Goal: Task Accomplishment & Management: Use online tool/utility

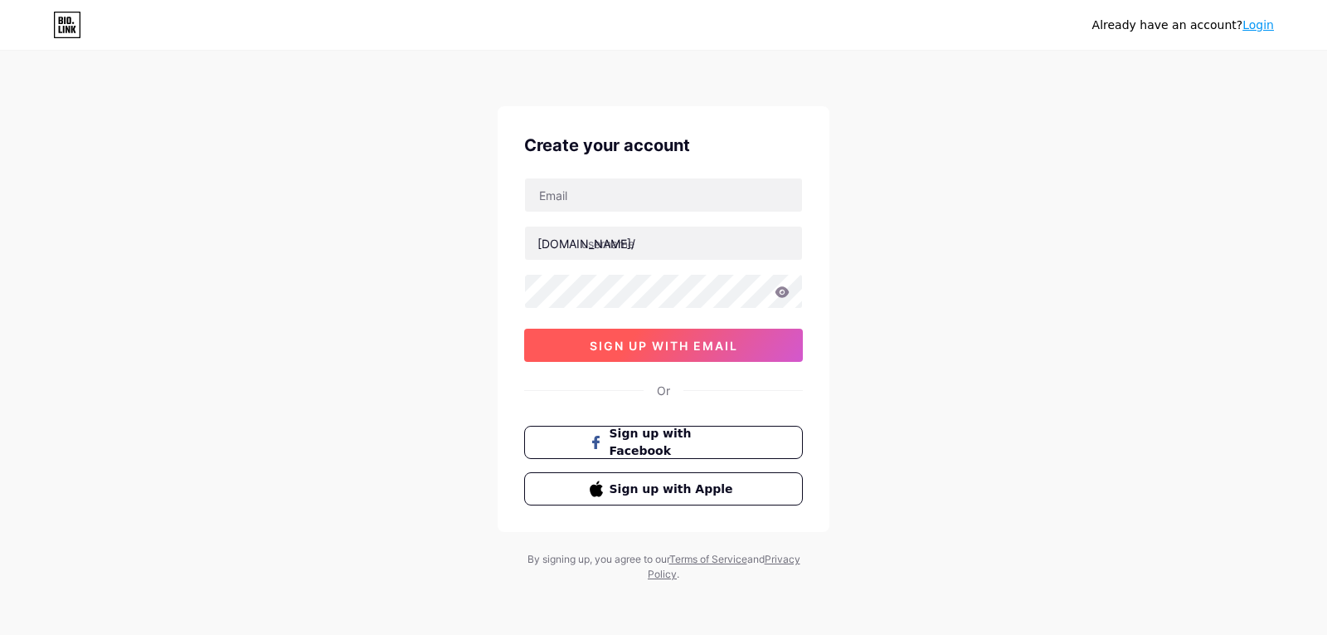
click at [670, 346] on span "sign up with email" at bounding box center [664, 345] width 148 height 14
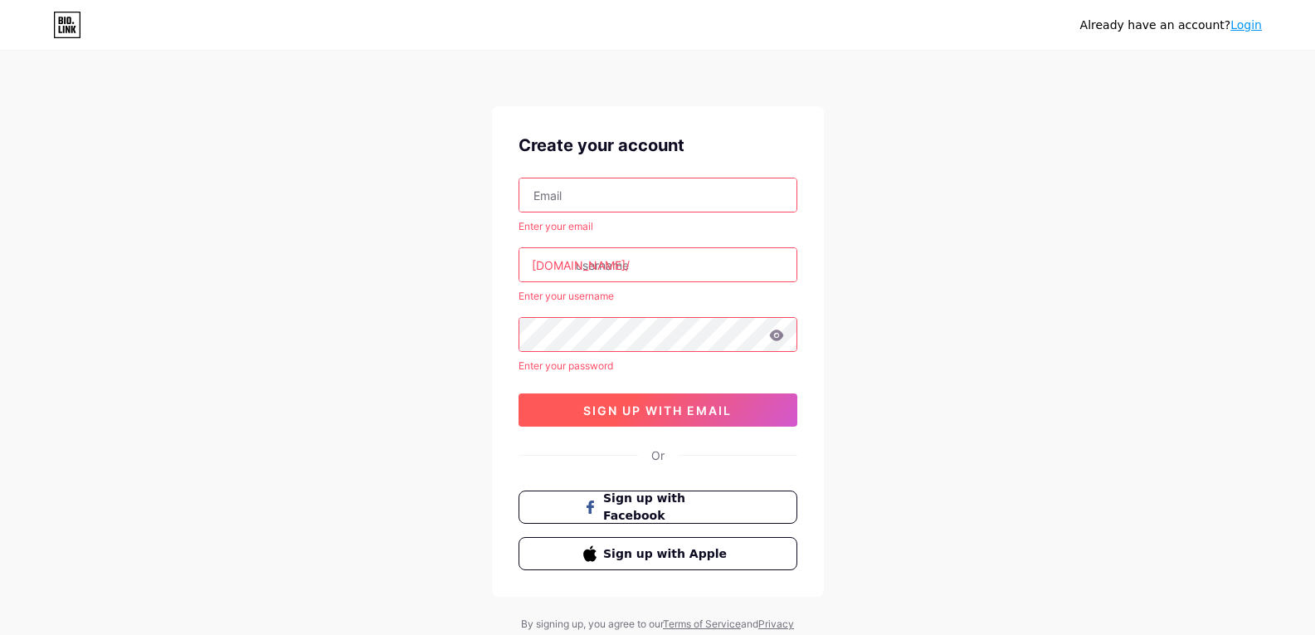
click at [674, 404] on span "sign up with email" at bounding box center [657, 410] width 148 height 14
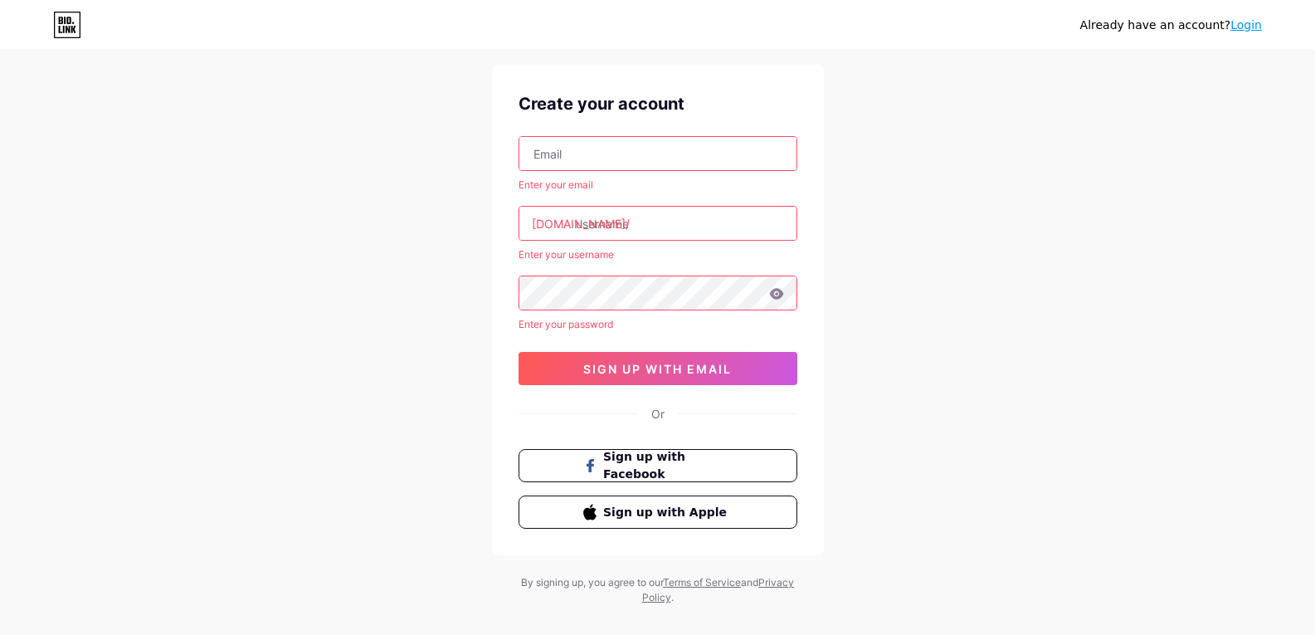
scroll to position [65, 0]
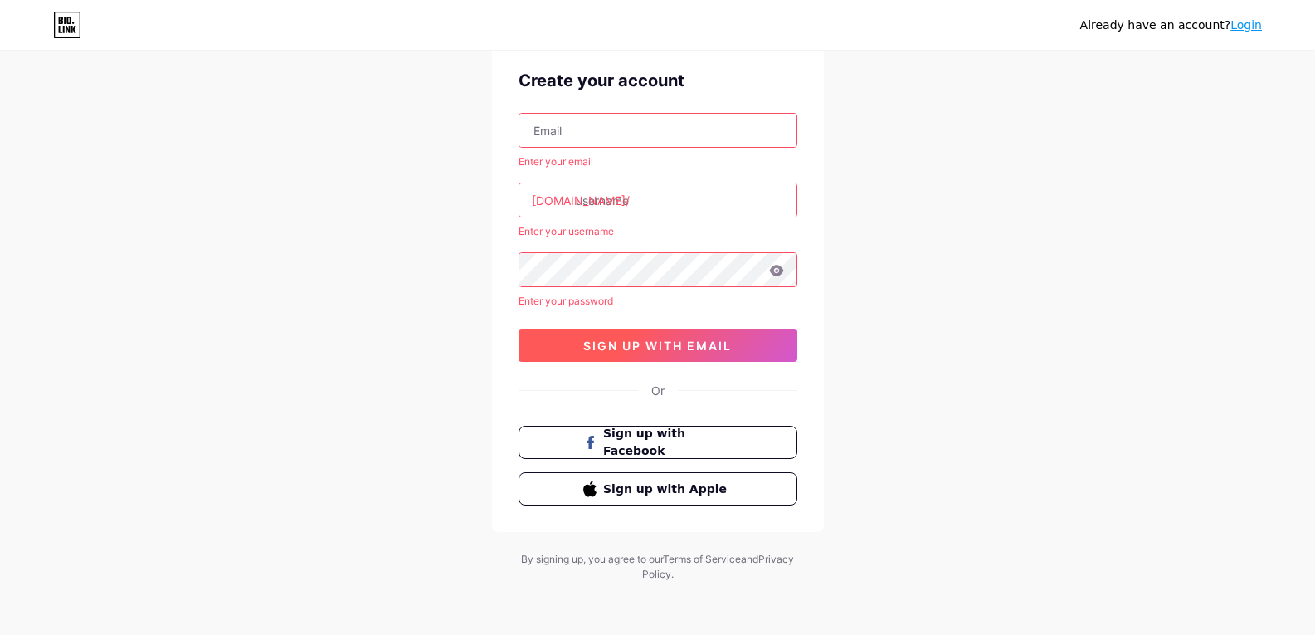
click at [646, 354] on button "sign up with email" at bounding box center [657, 345] width 279 height 33
drag, startPoint x: 1169, startPoint y: 32, endPoint x: 1193, endPoint y: 27, distance: 24.4
click at [1169, 32] on div "Already have an account? Login" at bounding box center [1171, 25] width 182 height 17
click at [1239, 25] on link "Login" at bounding box center [1246, 24] width 32 height 13
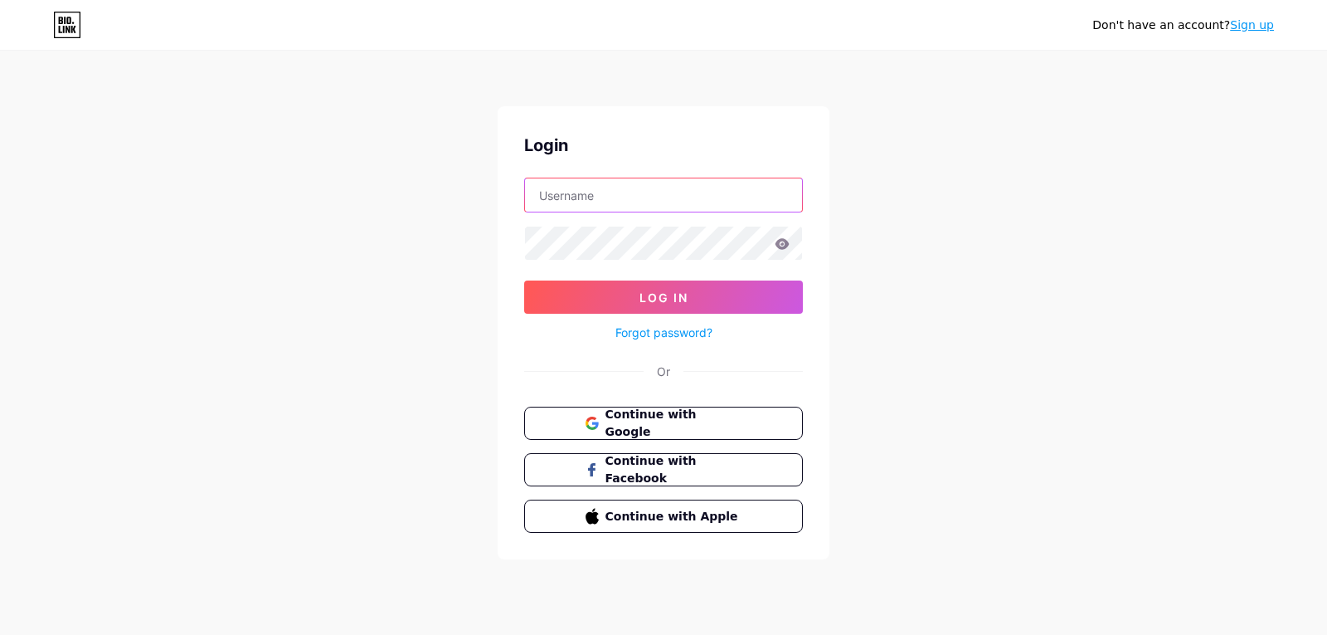
type input "franjoas.sitompul@bpkpenaburjakarta.or.id"
click at [728, 428] on span "Continue with Google" at bounding box center [673, 424] width 139 height 36
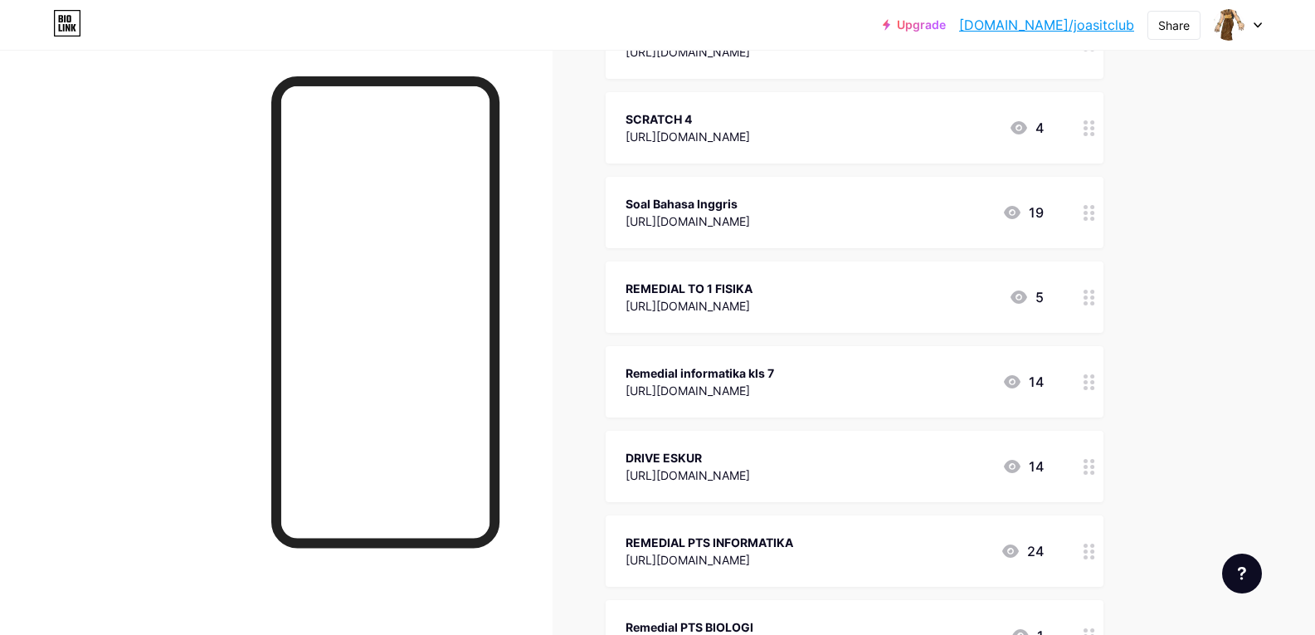
scroll to position [664, 0]
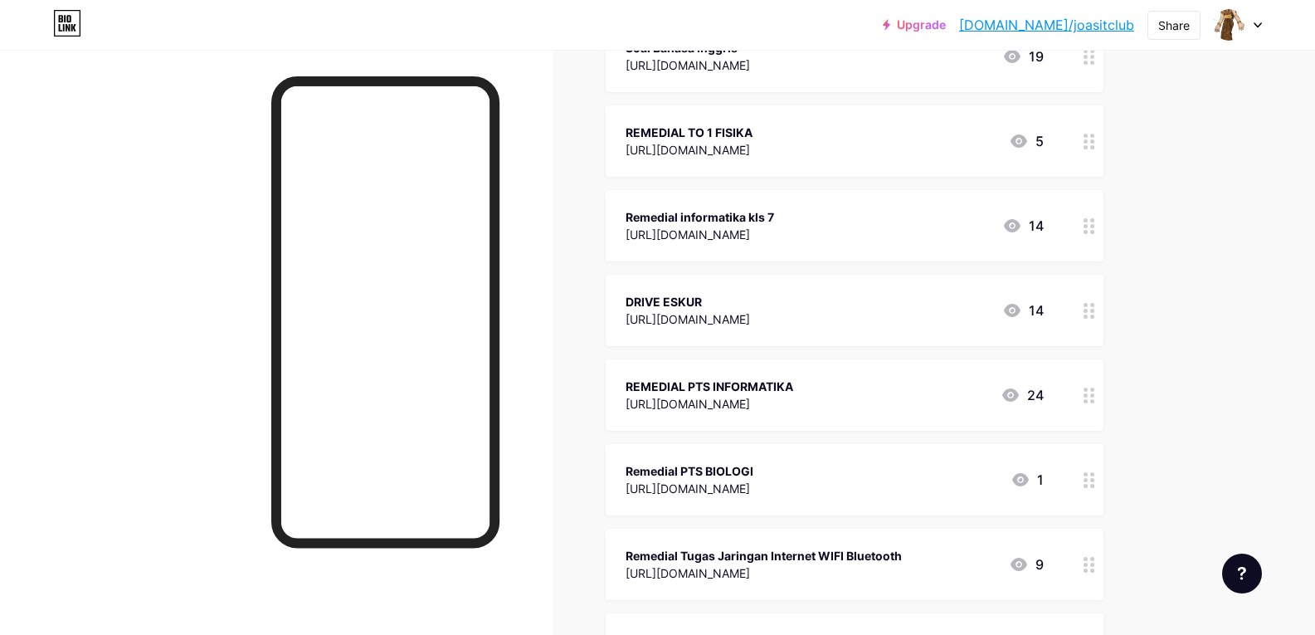
click at [1012, 397] on icon at bounding box center [1010, 394] width 17 height 13
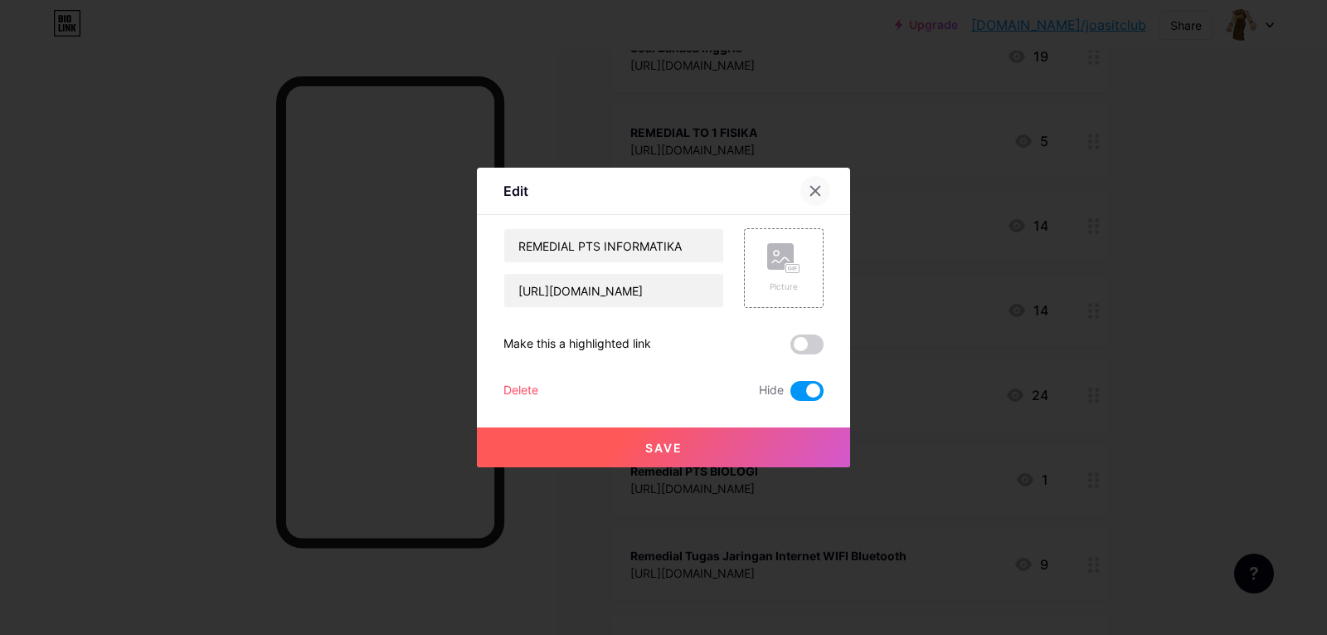
click at [811, 192] on icon at bounding box center [815, 190] width 13 height 13
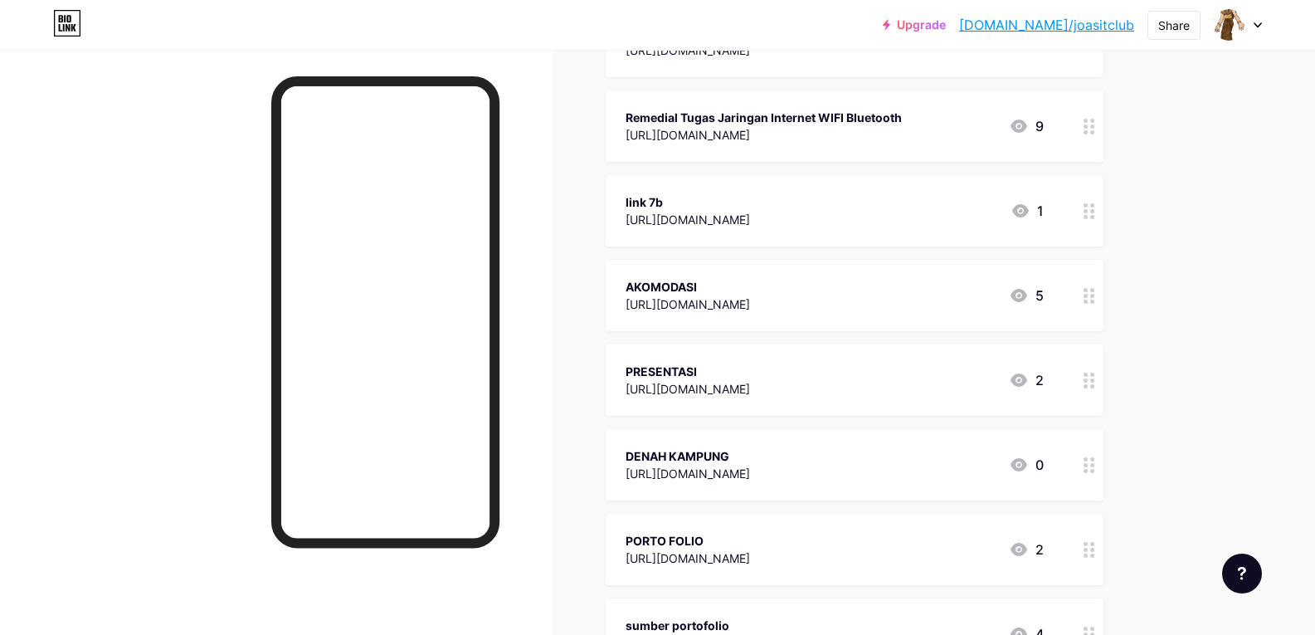
scroll to position [1078, 0]
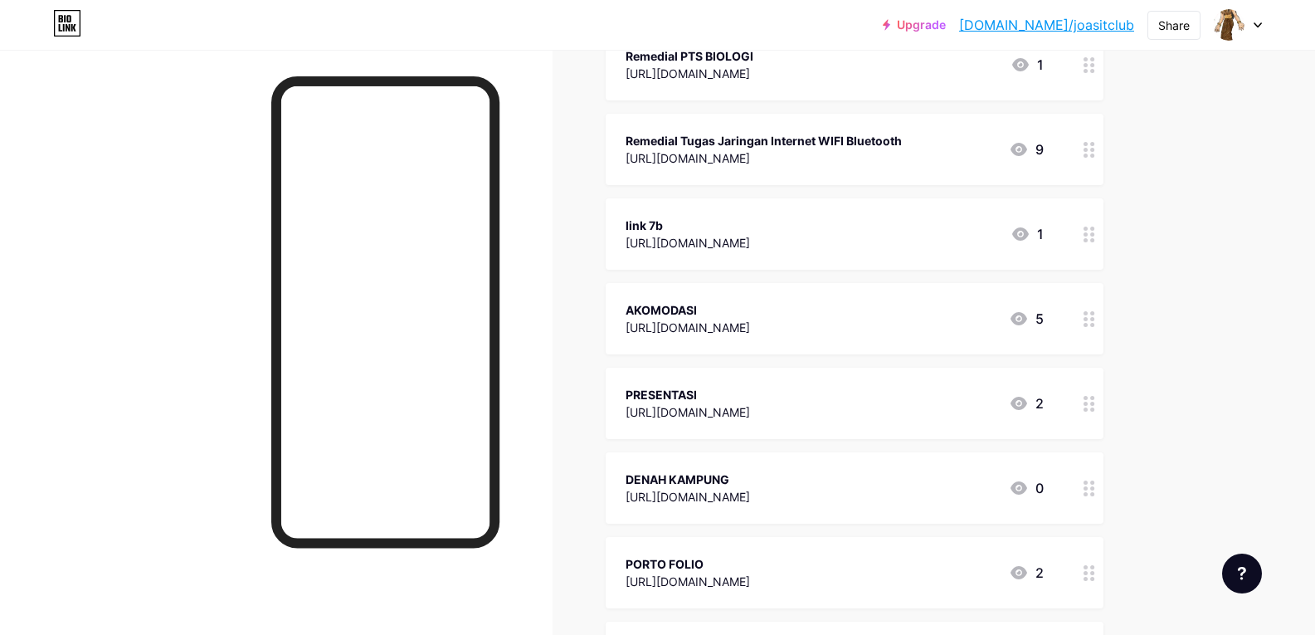
click at [750, 407] on div "[URL][DOMAIN_NAME]" at bounding box center [688, 411] width 124 height 17
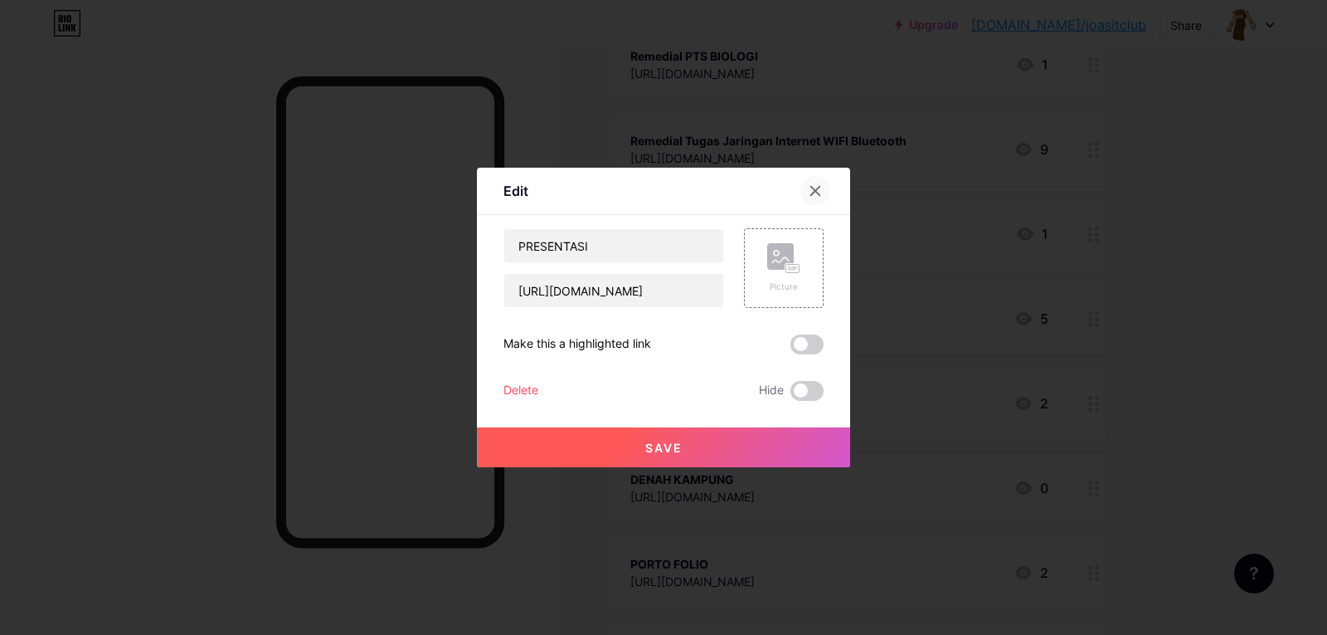
click at [820, 191] on icon at bounding box center [815, 190] width 13 height 13
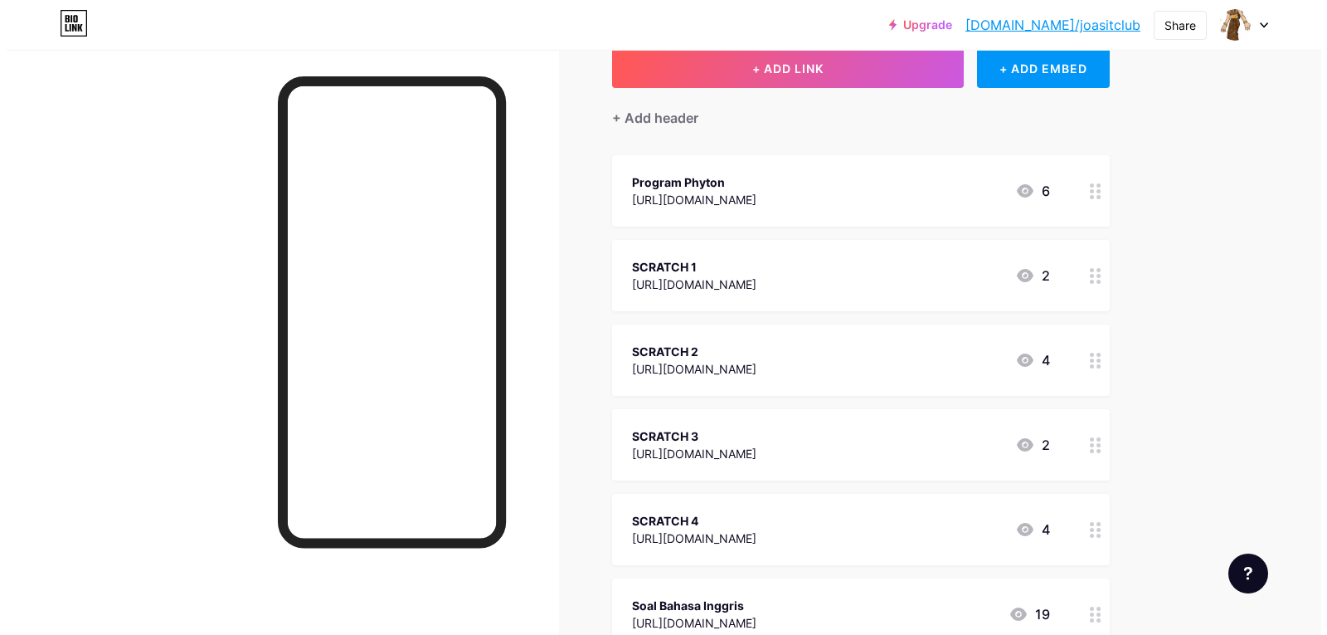
scroll to position [0, 0]
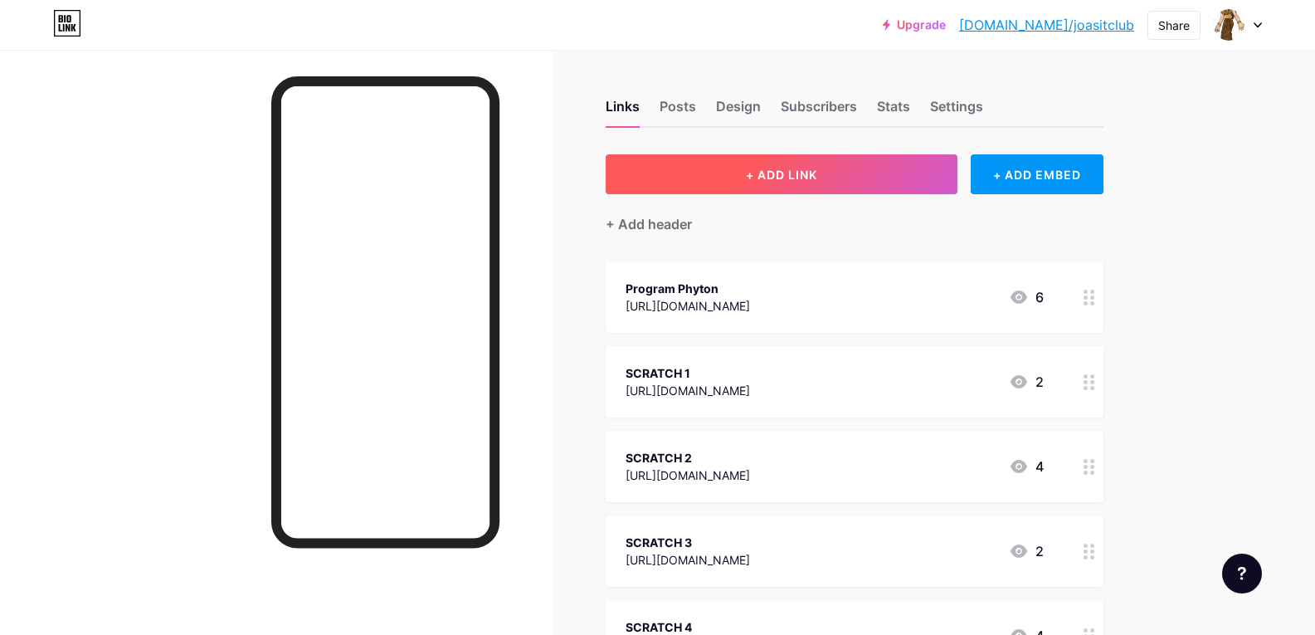
click at [897, 167] on button "+ ADD LINK" at bounding box center [782, 174] width 353 height 40
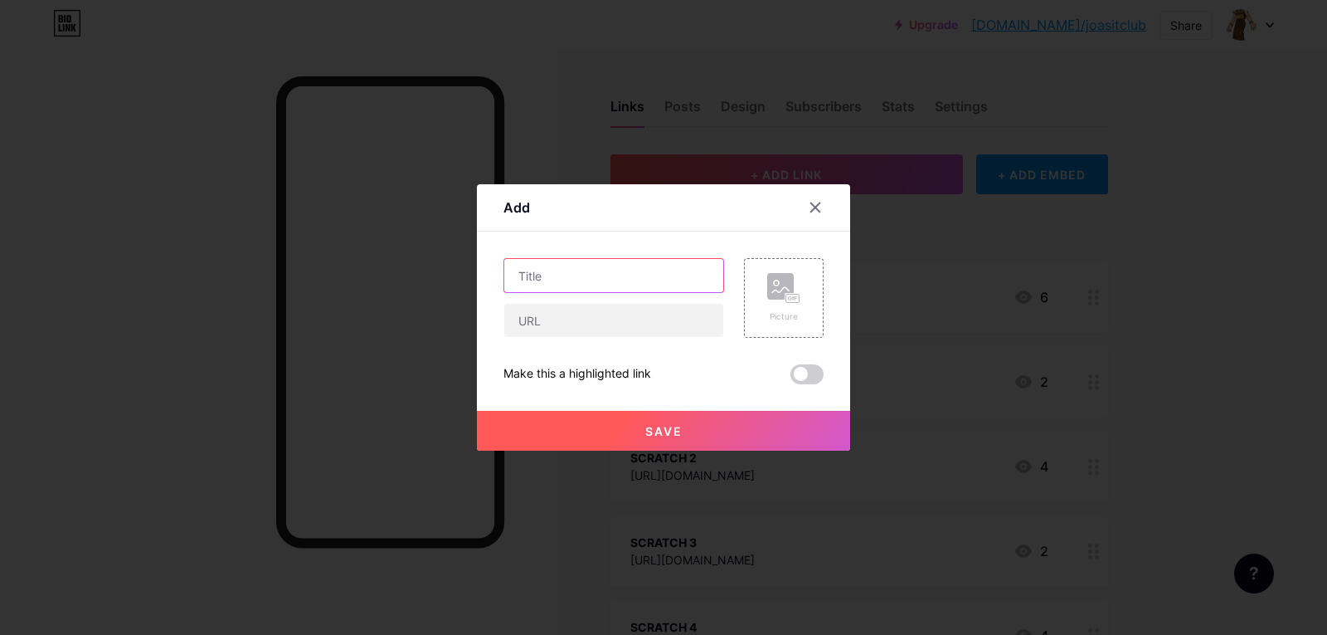
click at [681, 273] on input "text" at bounding box center [613, 275] width 219 height 33
type input "MATERI PEER EDUCATOR"
click at [816, 211] on icon at bounding box center [815, 207] width 13 height 13
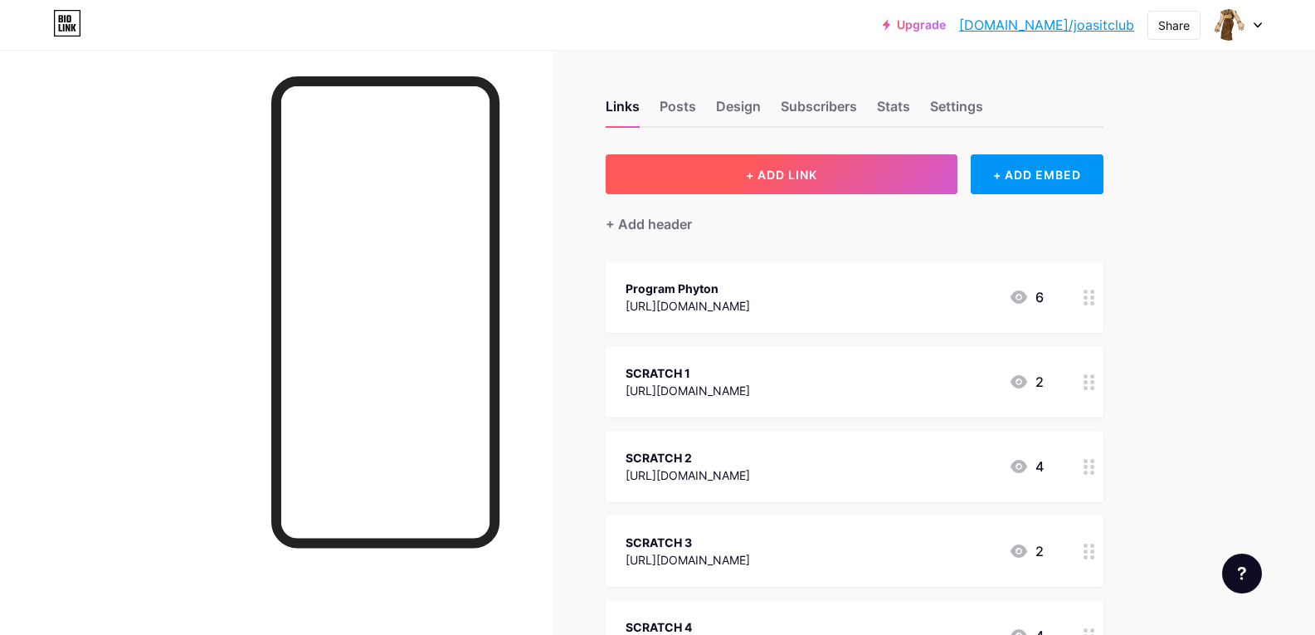
click at [841, 166] on button "+ ADD LINK" at bounding box center [782, 174] width 353 height 40
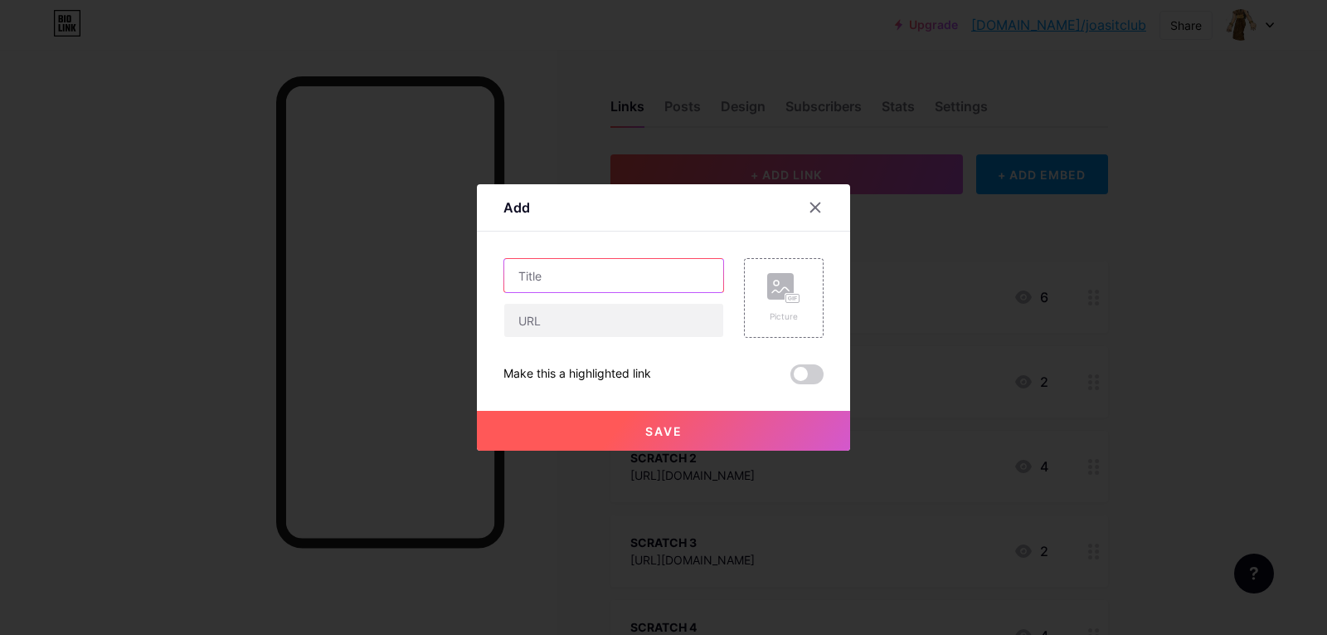
click at [664, 274] on input "text" at bounding box center [613, 275] width 219 height 33
click at [681, 277] on input "text" at bounding box center [613, 275] width 219 height 33
type input "MATERI PEER EDUCATOR"
click at [638, 334] on input "text" at bounding box center [613, 320] width 219 height 33
click at [545, 325] on input "text" at bounding box center [613, 320] width 219 height 33
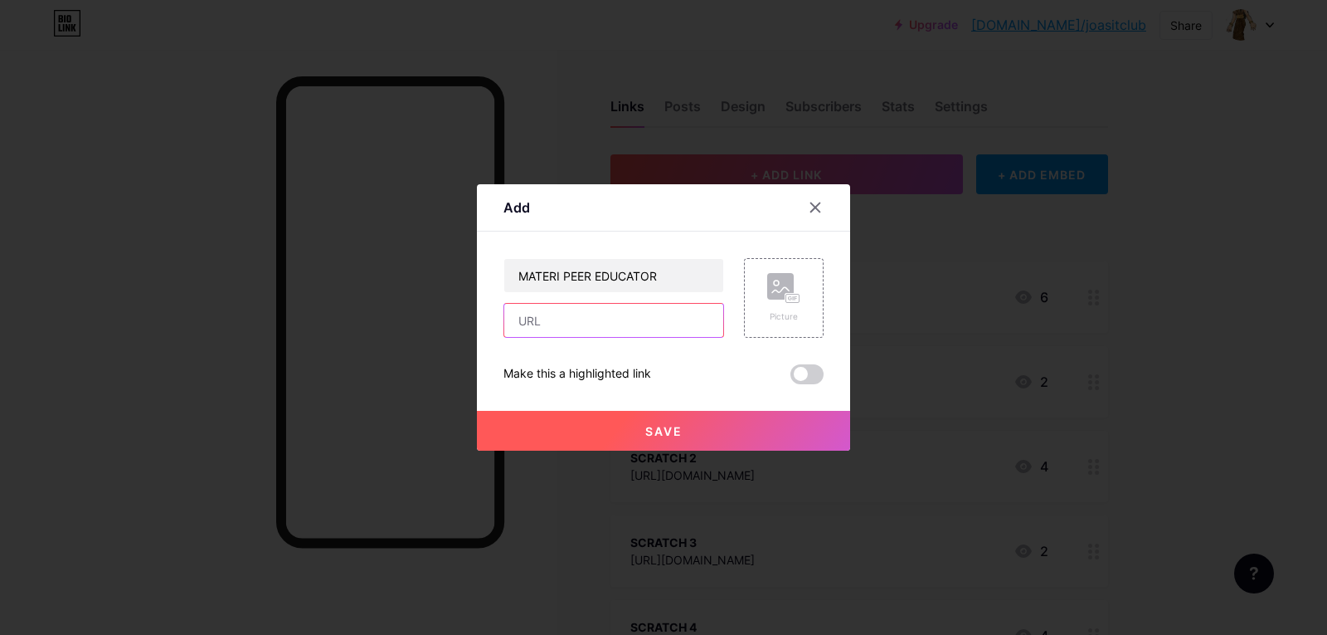
paste input "[URL][DOMAIN_NAME]"
type input "[URL][DOMAIN_NAME]"
click at [799, 382] on span at bounding box center [807, 374] width 33 height 20
click at [791, 378] on input "checkbox" at bounding box center [791, 378] width 0 height 0
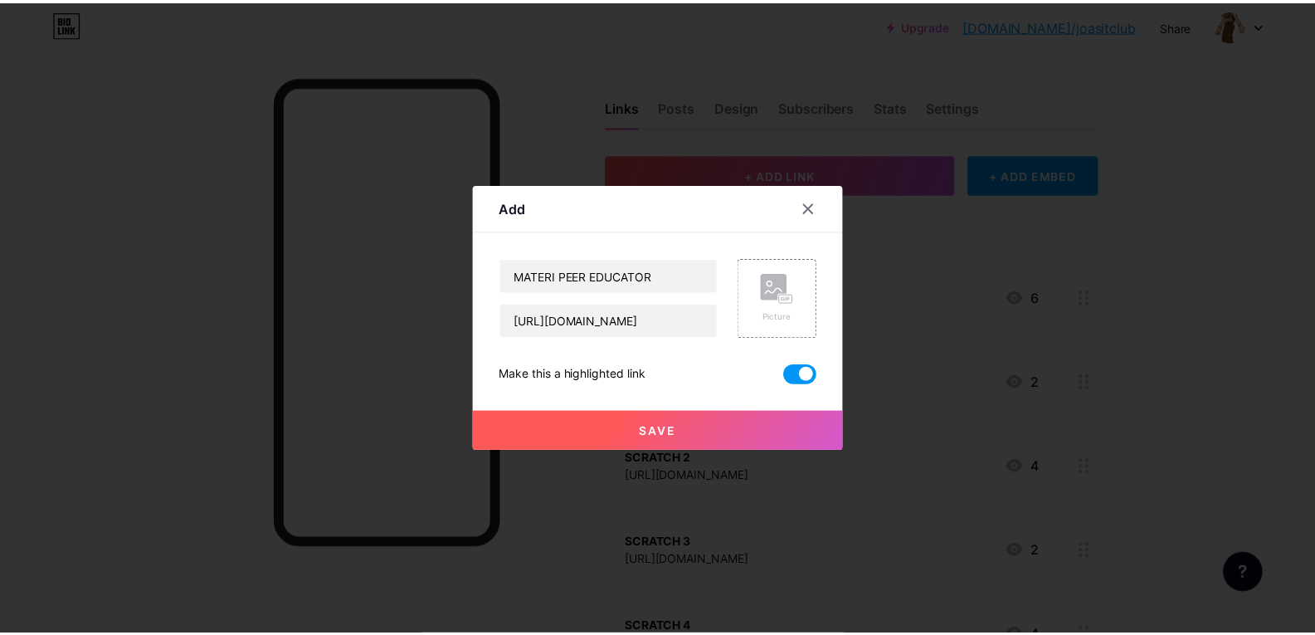
scroll to position [0, 0]
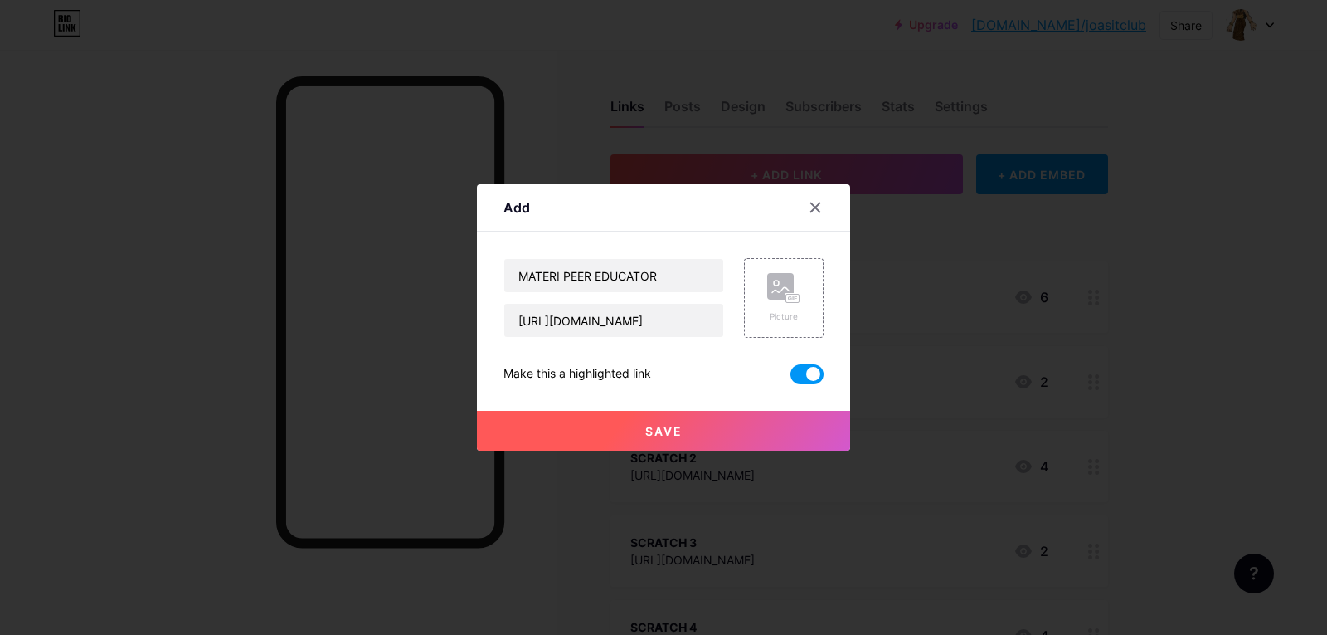
click at [671, 434] on span "Save" at bounding box center [663, 431] width 37 height 14
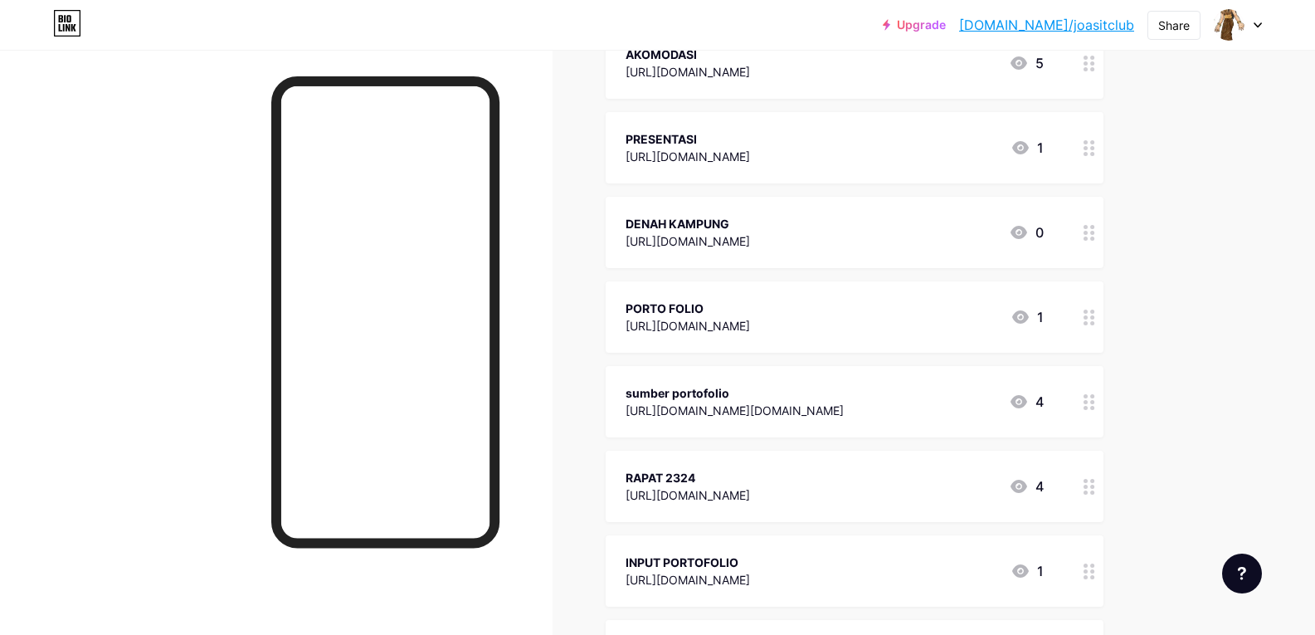
scroll to position [1327, 0]
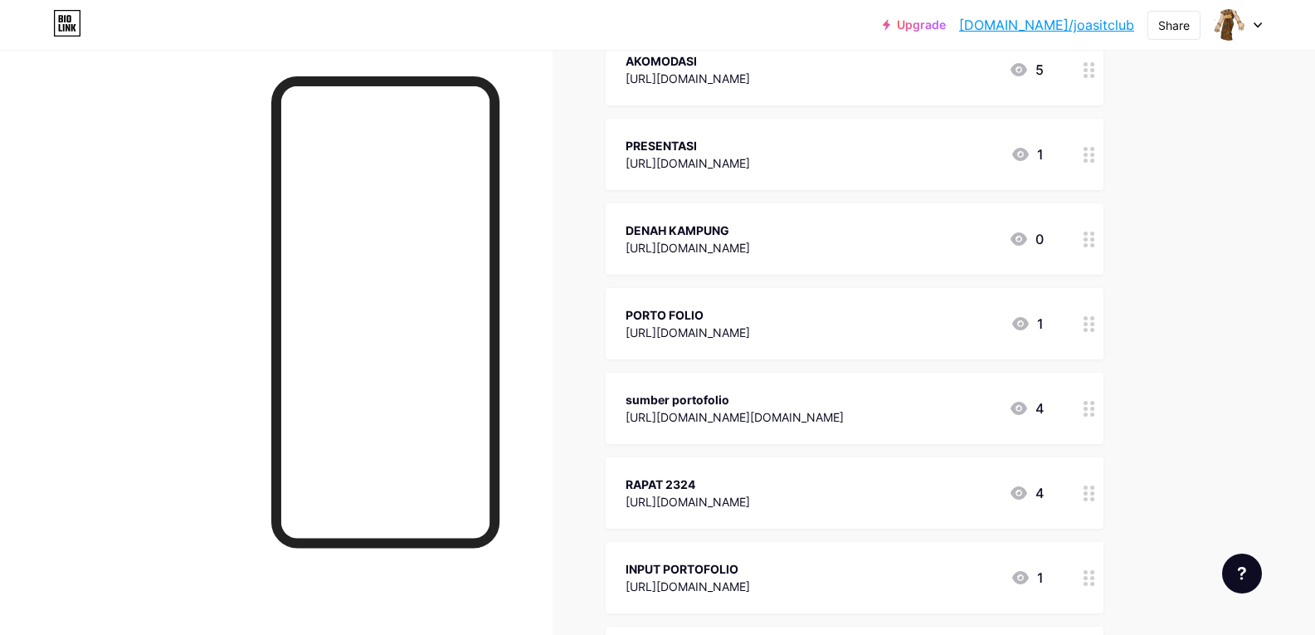
click at [1021, 324] on icon at bounding box center [1020, 323] width 17 height 13
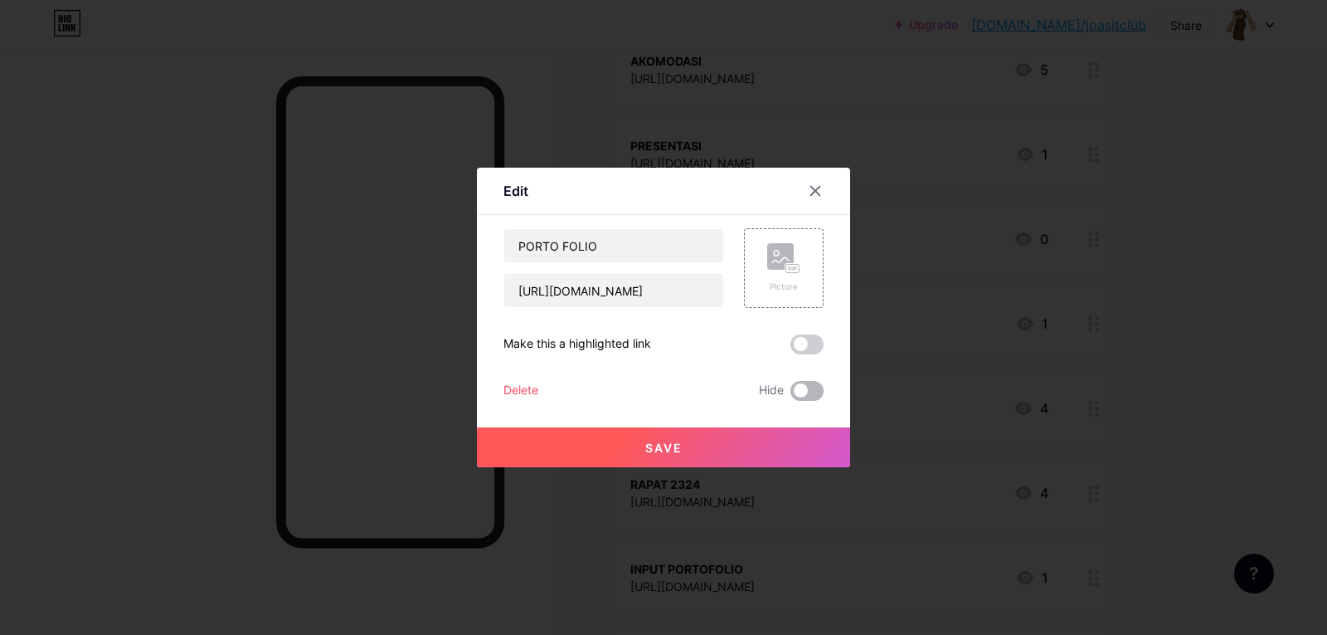
click at [802, 387] on span at bounding box center [807, 391] width 33 height 20
click at [791, 395] on input "checkbox" at bounding box center [791, 395] width 0 height 0
click at [663, 452] on span "Save" at bounding box center [663, 448] width 37 height 14
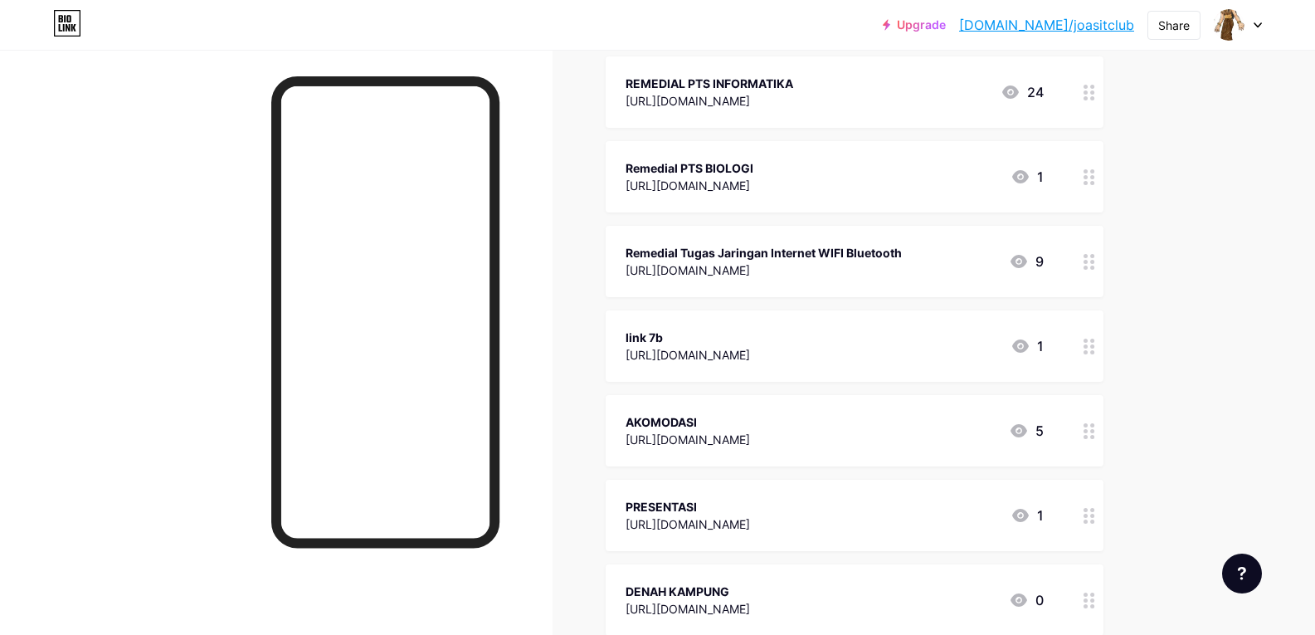
scroll to position [1078, 0]
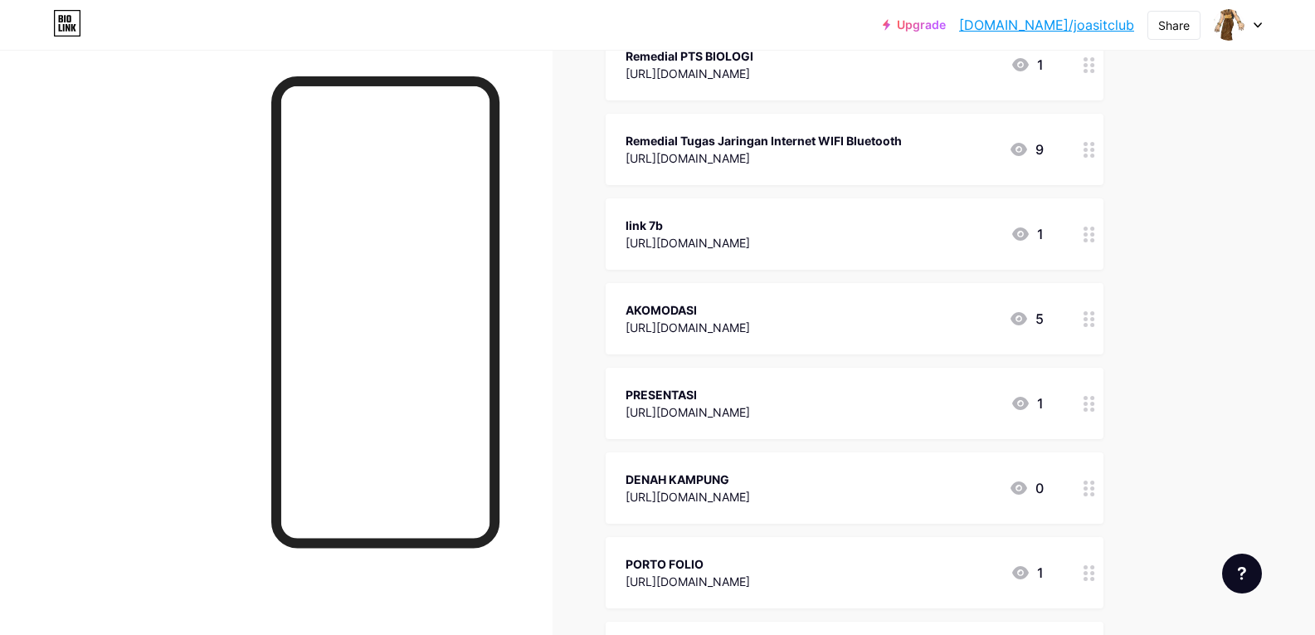
click at [1024, 401] on icon at bounding box center [1020, 403] width 20 height 20
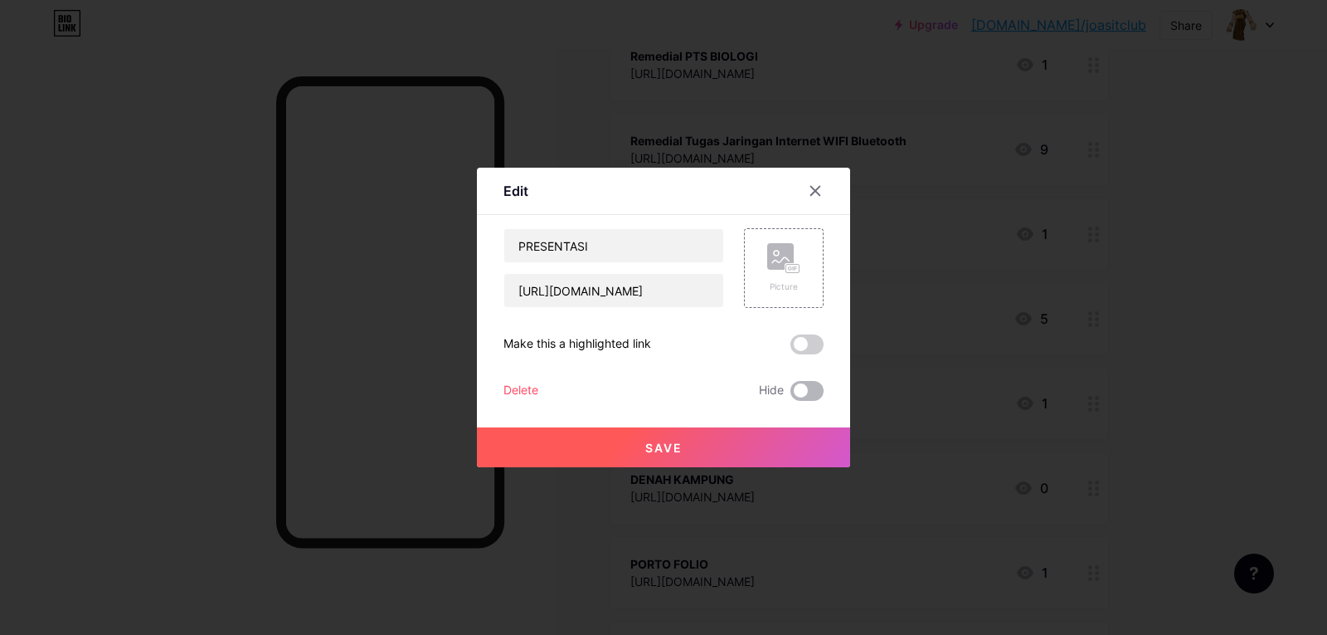
click at [792, 387] on span at bounding box center [807, 391] width 33 height 20
click at [791, 395] on input "checkbox" at bounding box center [791, 395] width 0 height 0
click at [659, 439] on button "Save" at bounding box center [663, 447] width 373 height 40
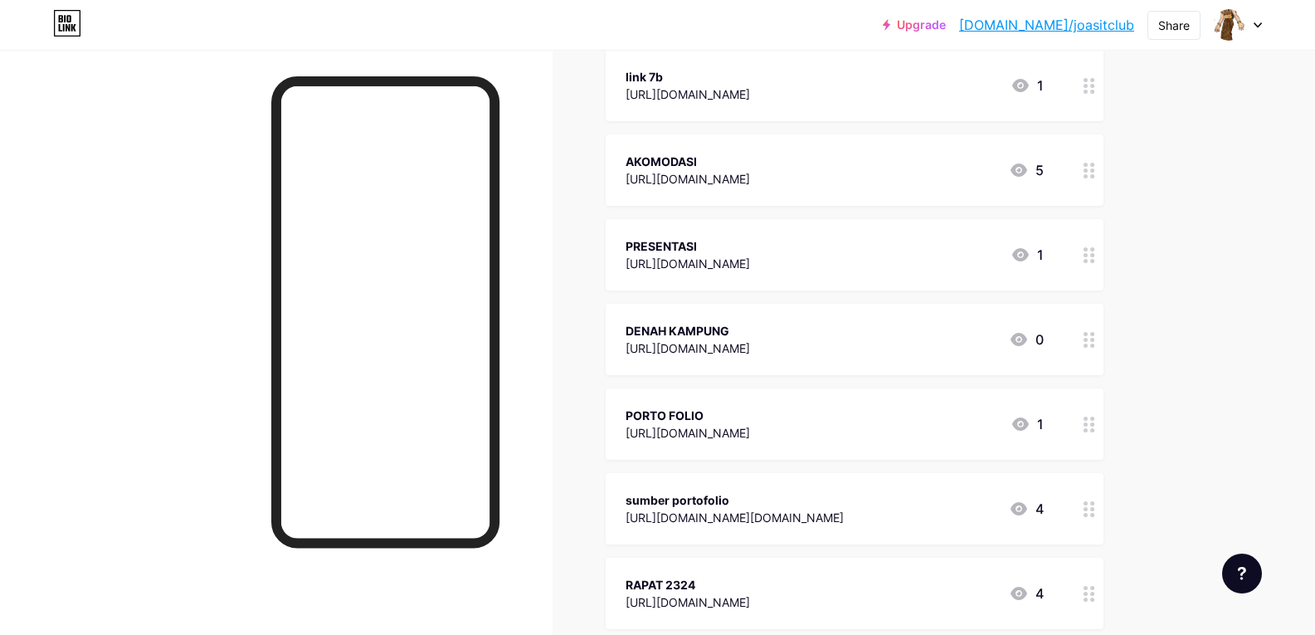
scroll to position [1327, 0]
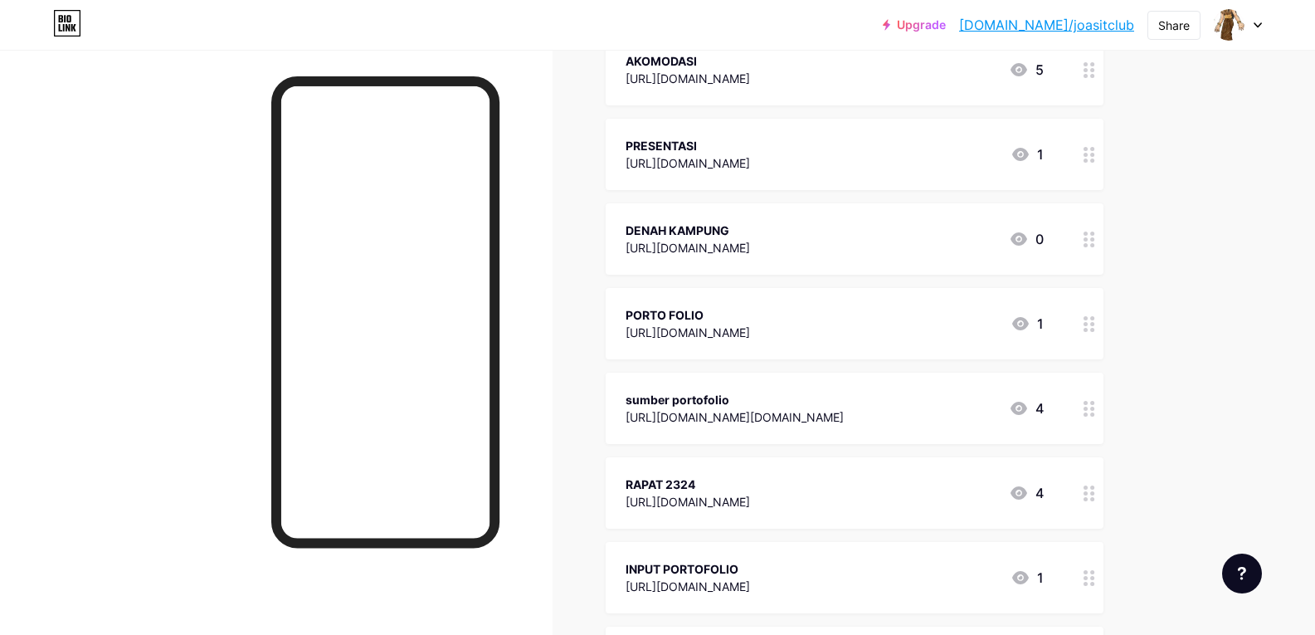
click at [1024, 324] on icon at bounding box center [1020, 324] width 20 height 20
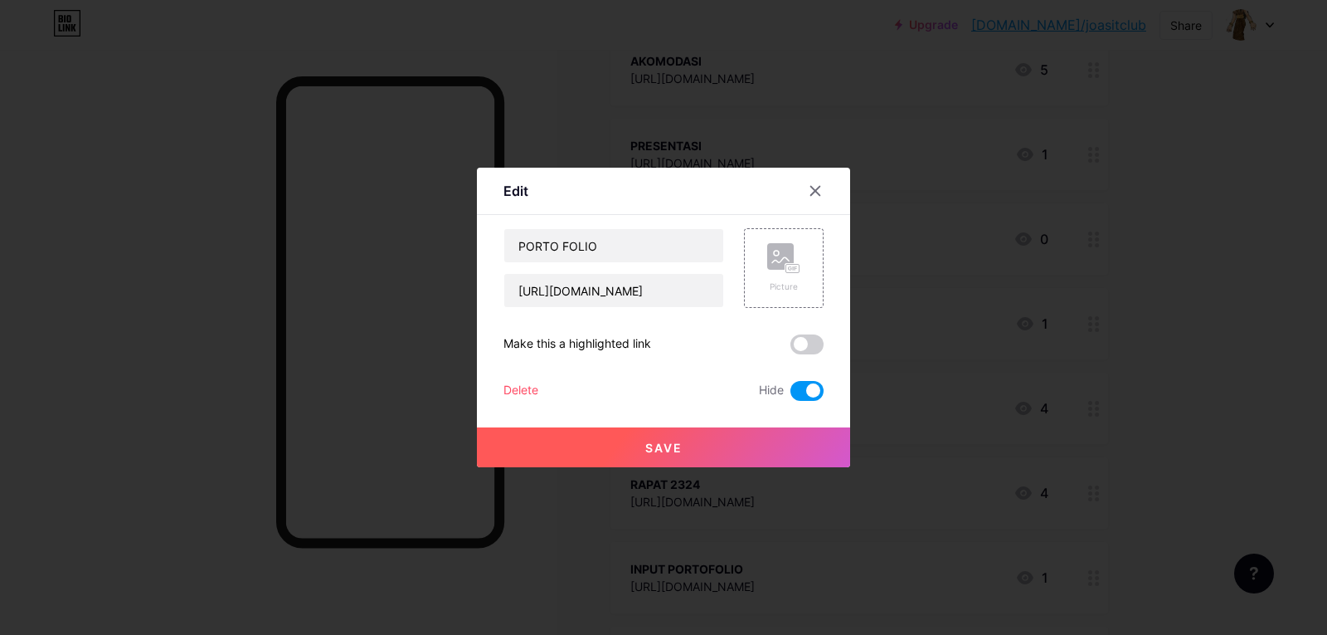
click at [805, 392] on span at bounding box center [807, 391] width 33 height 20
click at [791, 395] on input "checkbox" at bounding box center [791, 395] width 0 height 0
click at [793, 394] on span at bounding box center [807, 391] width 33 height 20
click at [791, 395] on input "checkbox" at bounding box center [791, 395] width 0 height 0
click at [673, 442] on span "Save" at bounding box center [663, 448] width 37 height 14
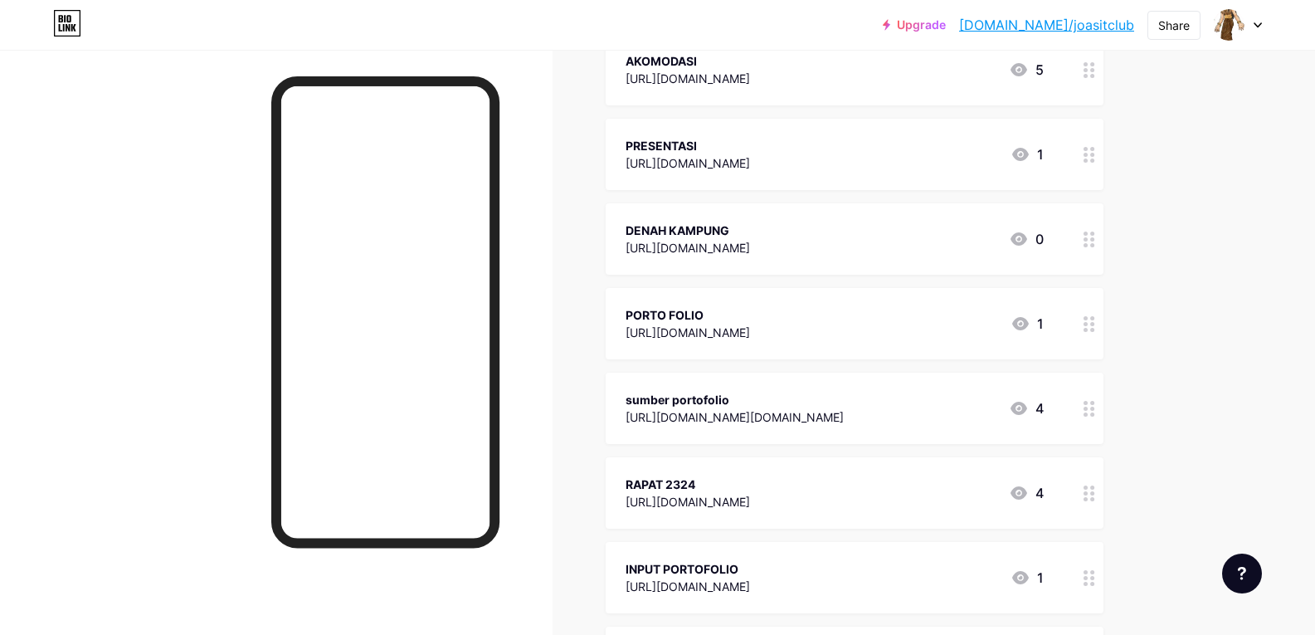
click at [1016, 408] on icon at bounding box center [1018, 408] width 17 height 13
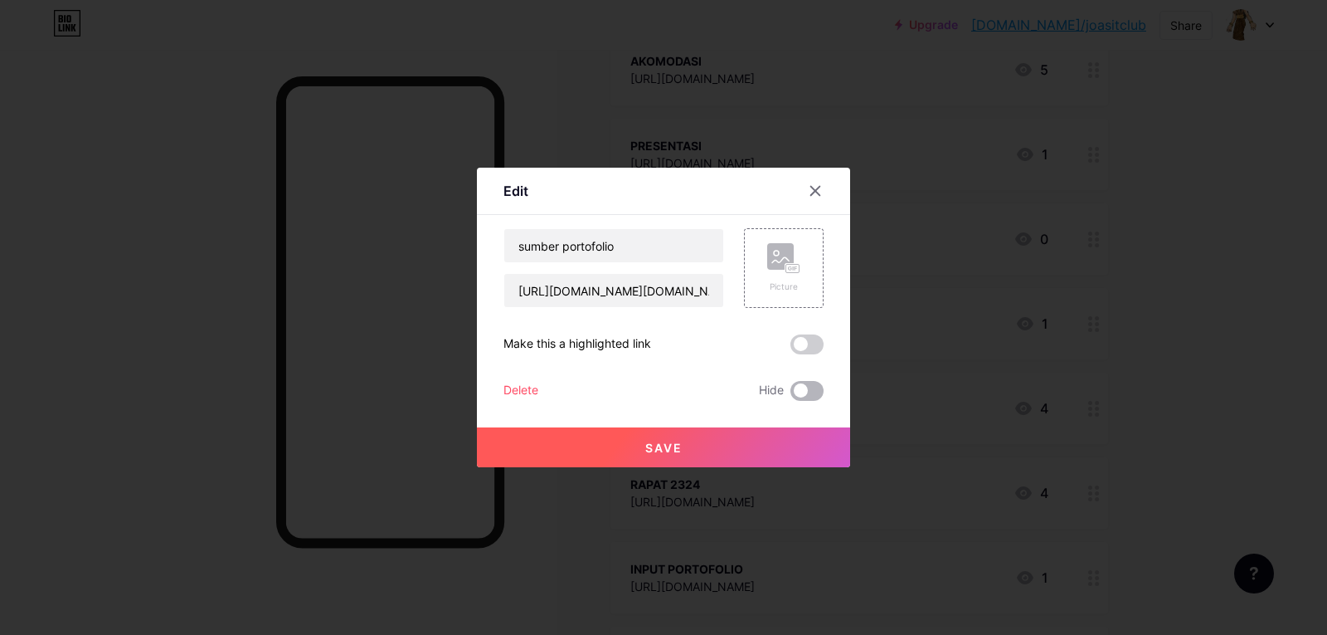
click at [801, 389] on span at bounding box center [807, 391] width 33 height 20
click at [791, 395] on input "checkbox" at bounding box center [791, 395] width 0 height 0
click at [686, 446] on button "Save" at bounding box center [663, 447] width 373 height 40
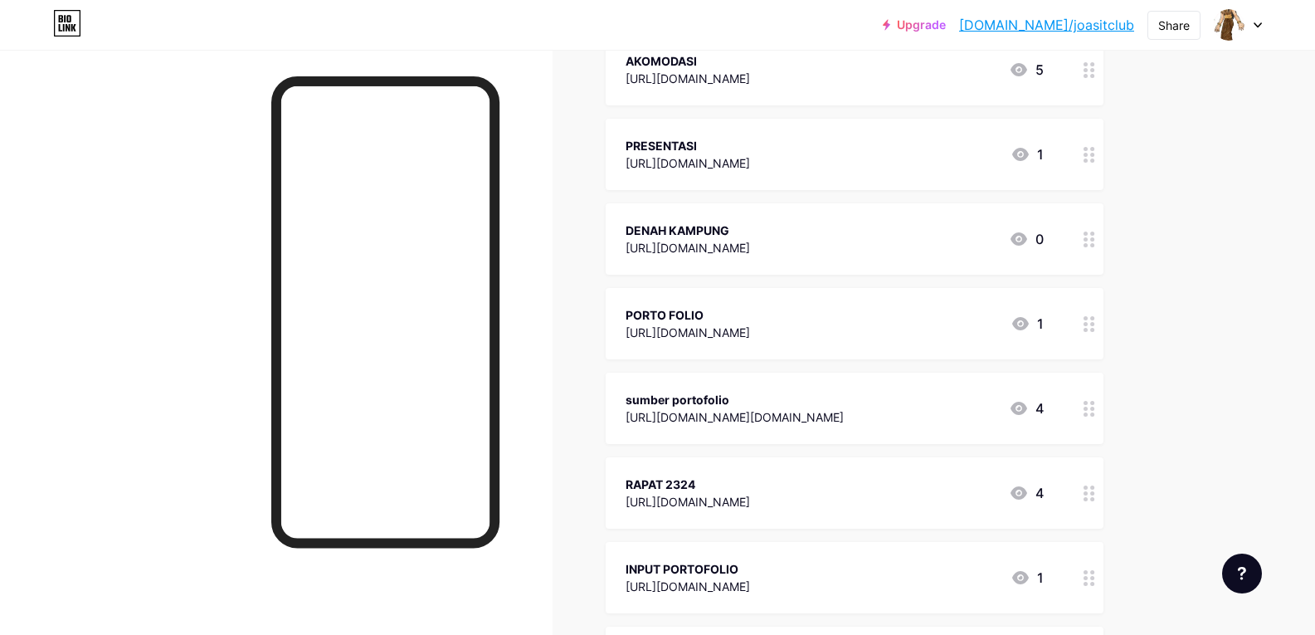
click at [1025, 494] on icon at bounding box center [1018, 492] width 17 height 13
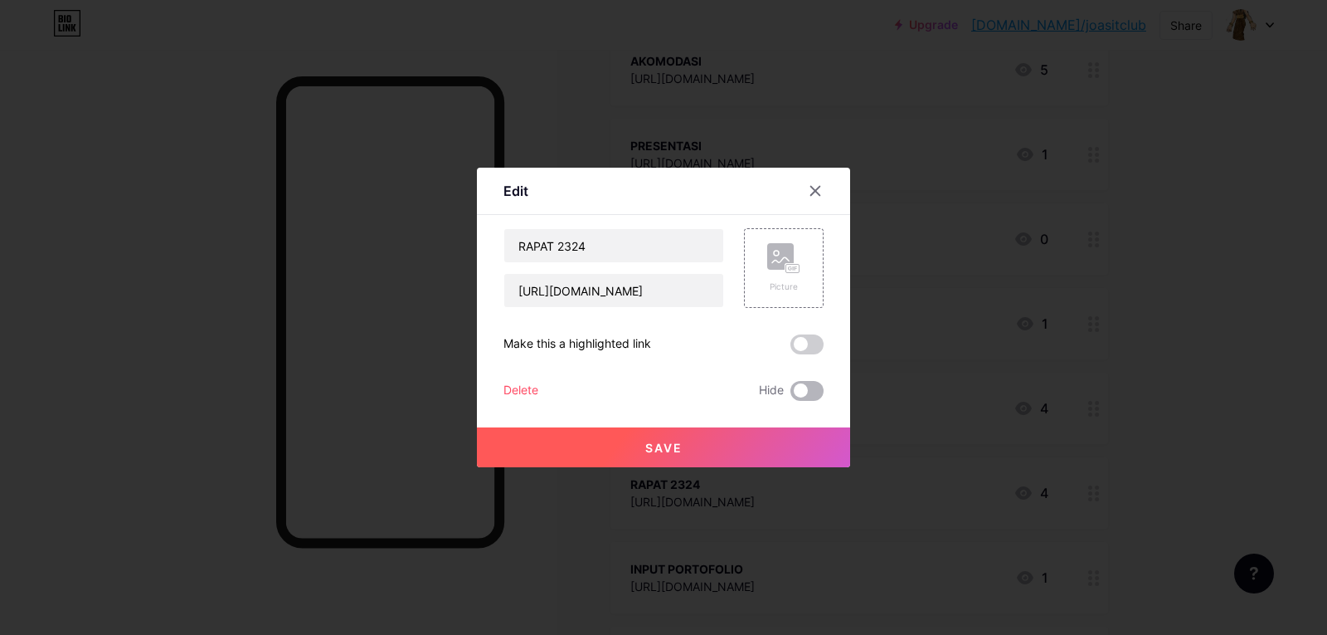
click at [807, 384] on span at bounding box center [807, 391] width 33 height 20
click at [791, 395] on input "checkbox" at bounding box center [791, 395] width 0 height 0
click at [671, 448] on span "Save" at bounding box center [663, 448] width 37 height 14
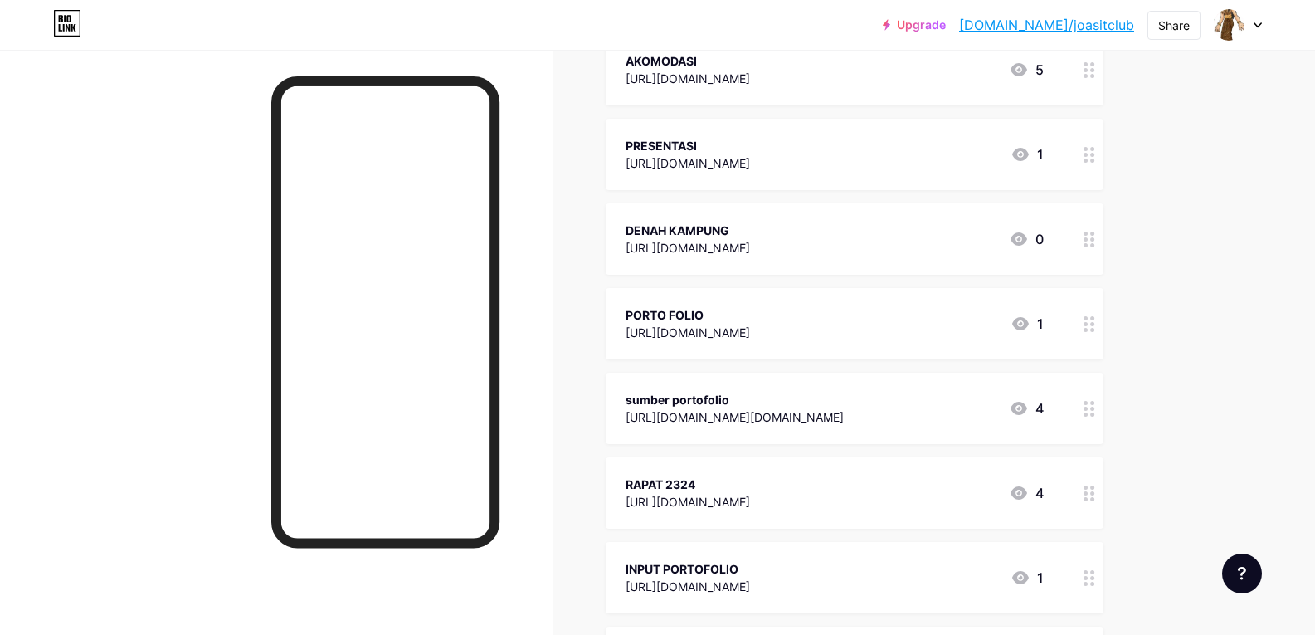
click at [1029, 578] on icon at bounding box center [1020, 577] width 17 height 13
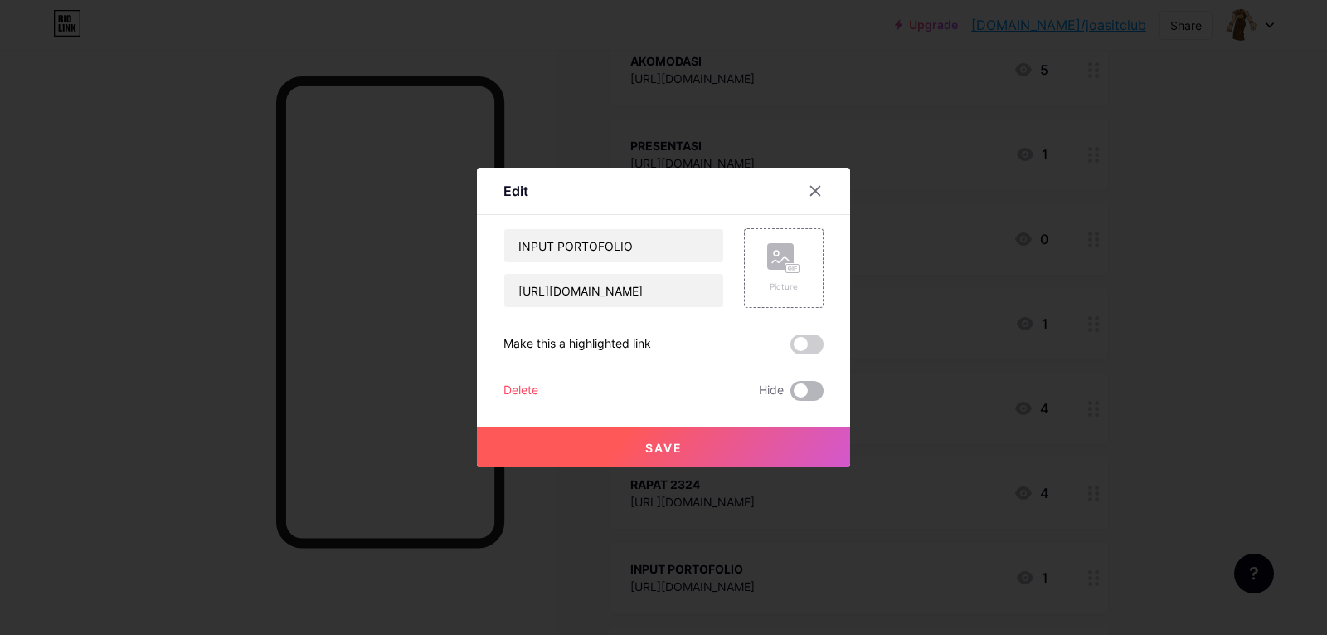
click at [796, 387] on span at bounding box center [807, 391] width 33 height 20
click at [791, 395] on input "checkbox" at bounding box center [791, 395] width 0 height 0
click at [642, 443] on button "Save" at bounding box center [663, 447] width 373 height 40
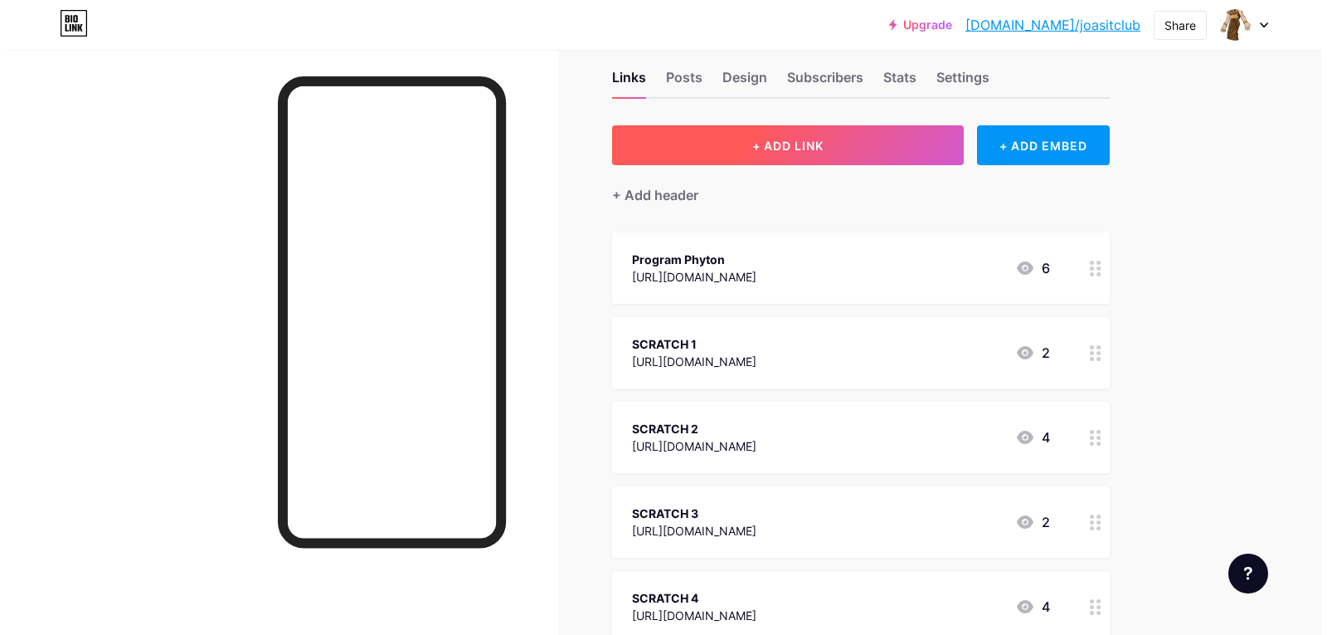
scroll to position [0, 0]
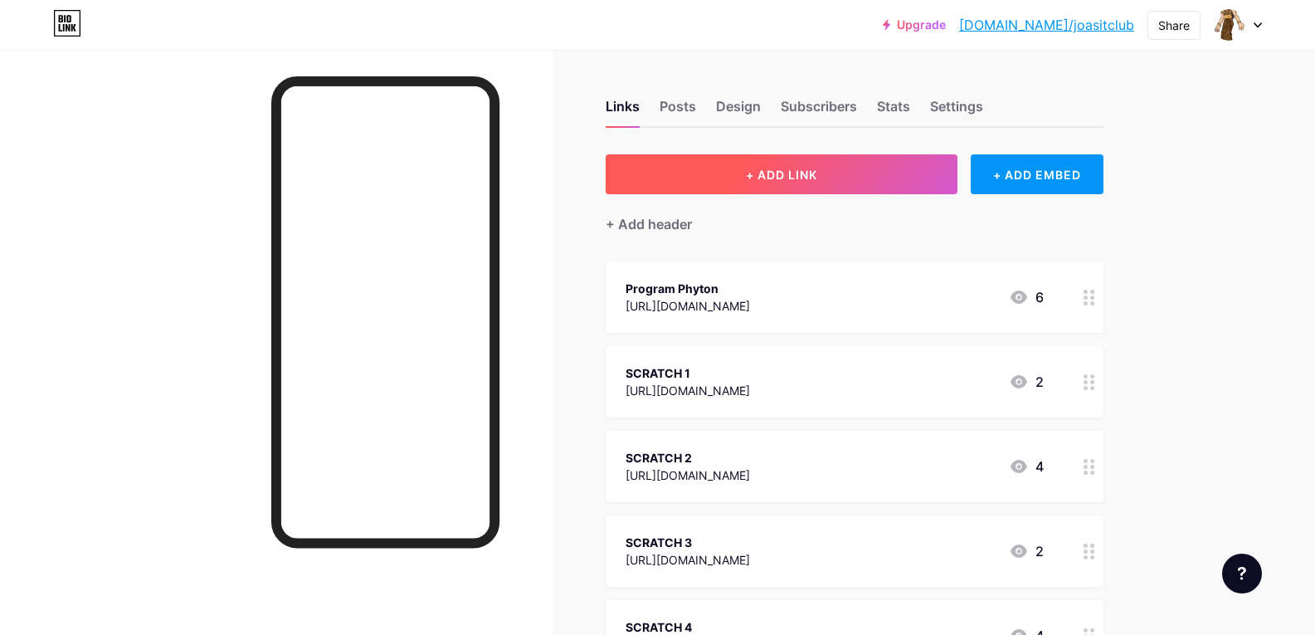
click at [801, 173] on span "+ ADD LINK" at bounding box center [781, 175] width 71 height 14
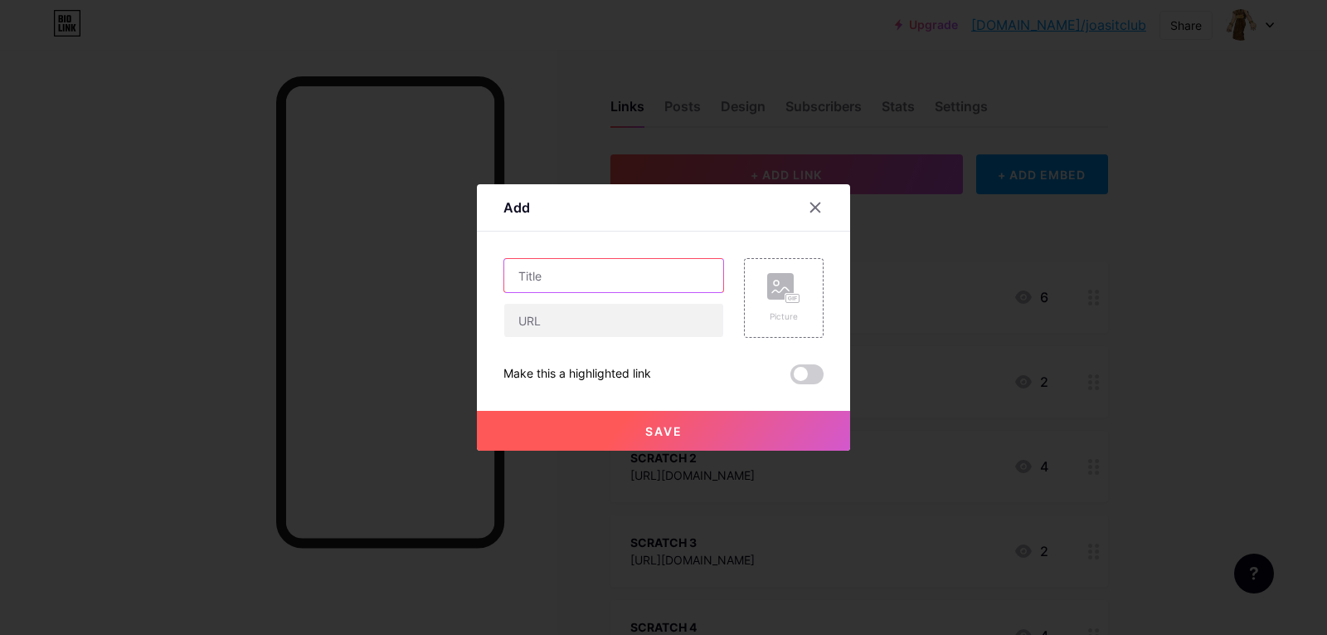
click at [642, 268] on input "text" at bounding box center [613, 275] width 219 height 33
type input "LINK PERTEMUAN"
click at [624, 325] on input "text" at bounding box center [613, 320] width 219 height 33
paste input "[EMAIL_ADDRESS][DOMAIN_NAME]"
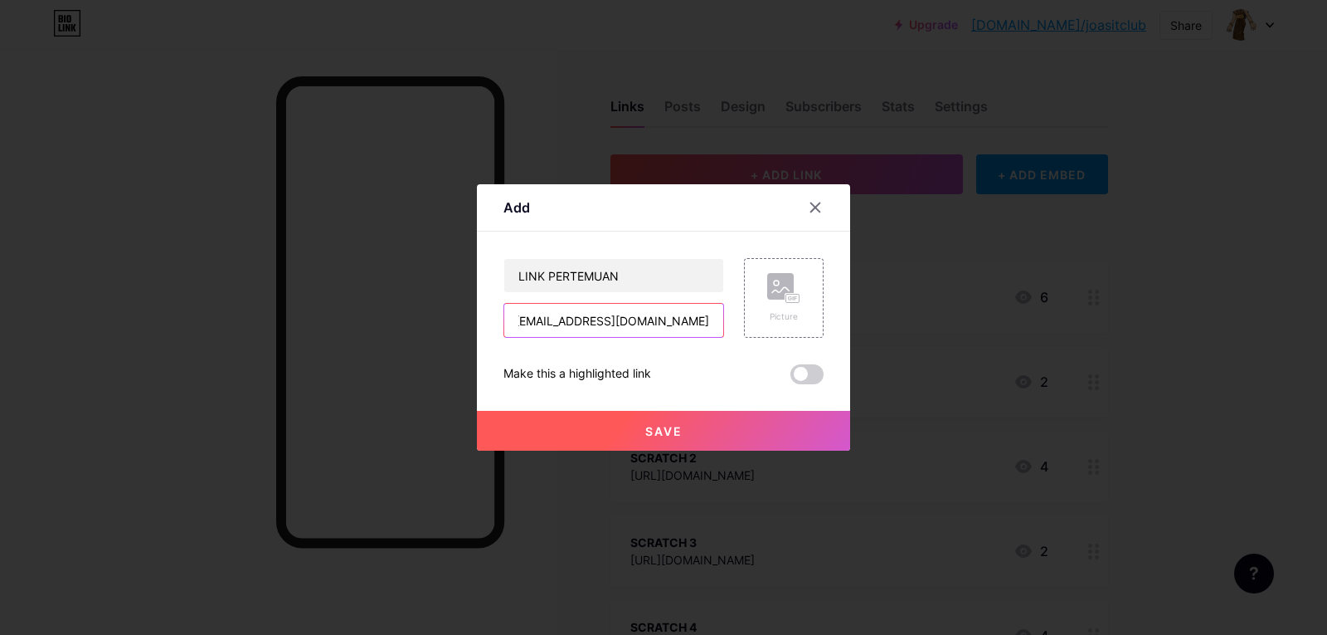
type input "[EMAIL_ADDRESS][DOMAIN_NAME]"
click at [804, 382] on span at bounding box center [807, 374] width 33 height 20
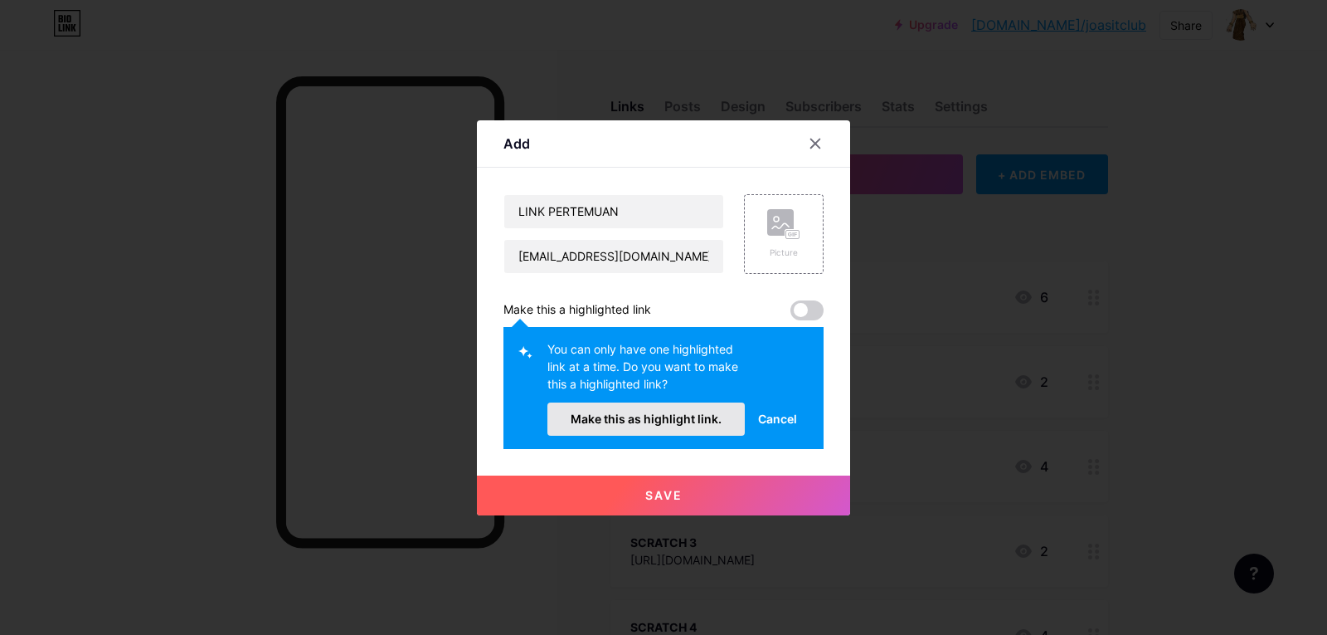
click at [728, 421] on button "Make this as highlight link." at bounding box center [646, 418] width 197 height 33
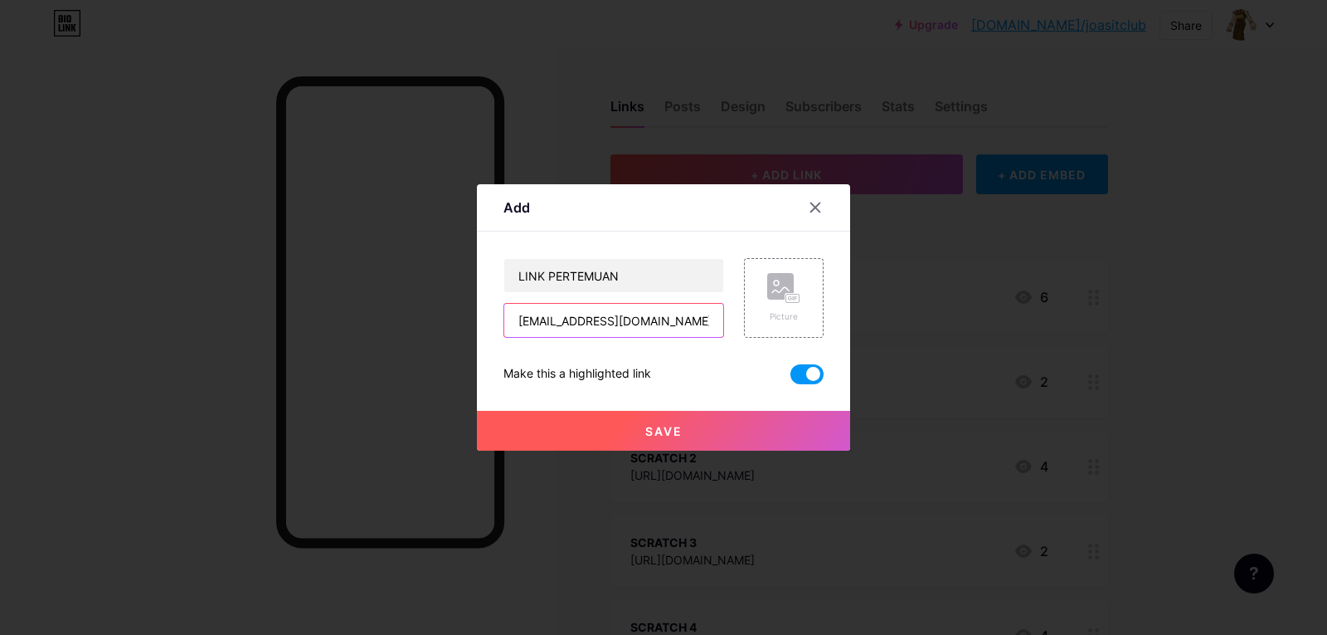
click at [664, 323] on input "[EMAIL_ADDRESS][DOMAIN_NAME]" at bounding box center [613, 320] width 219 height 33
paste input "[URL][DOMAIN_NAME]"
type input "[URL][DOMAIN_NAME]"
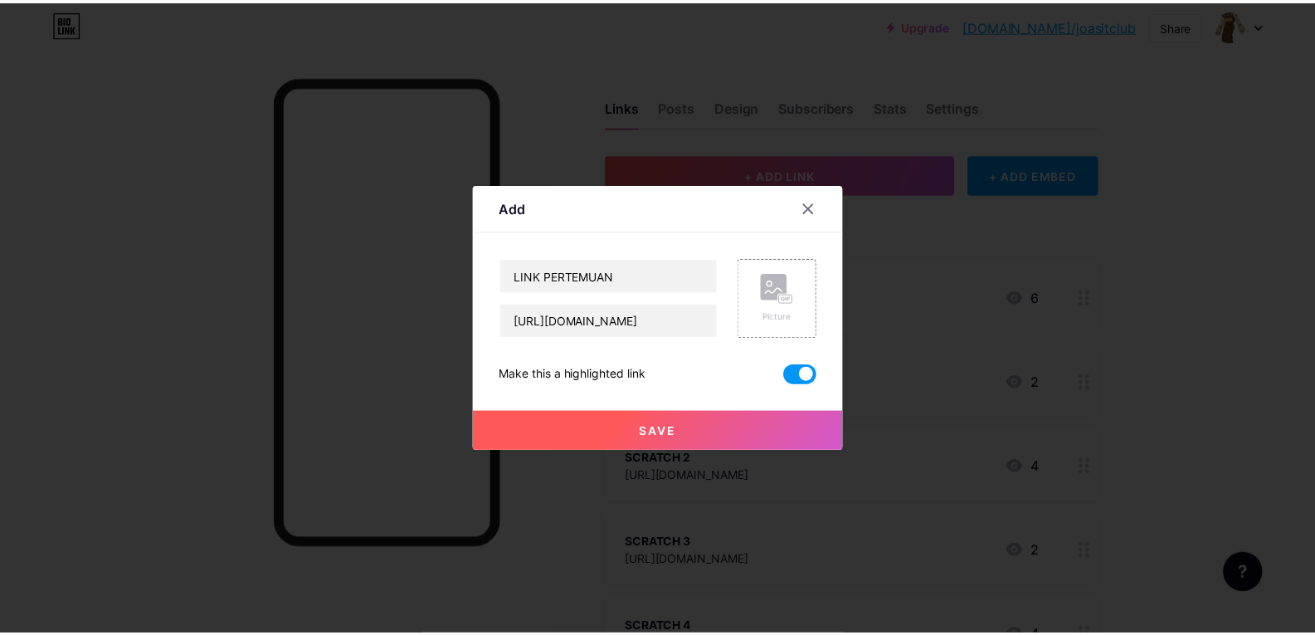
scroll to position [0, 0]
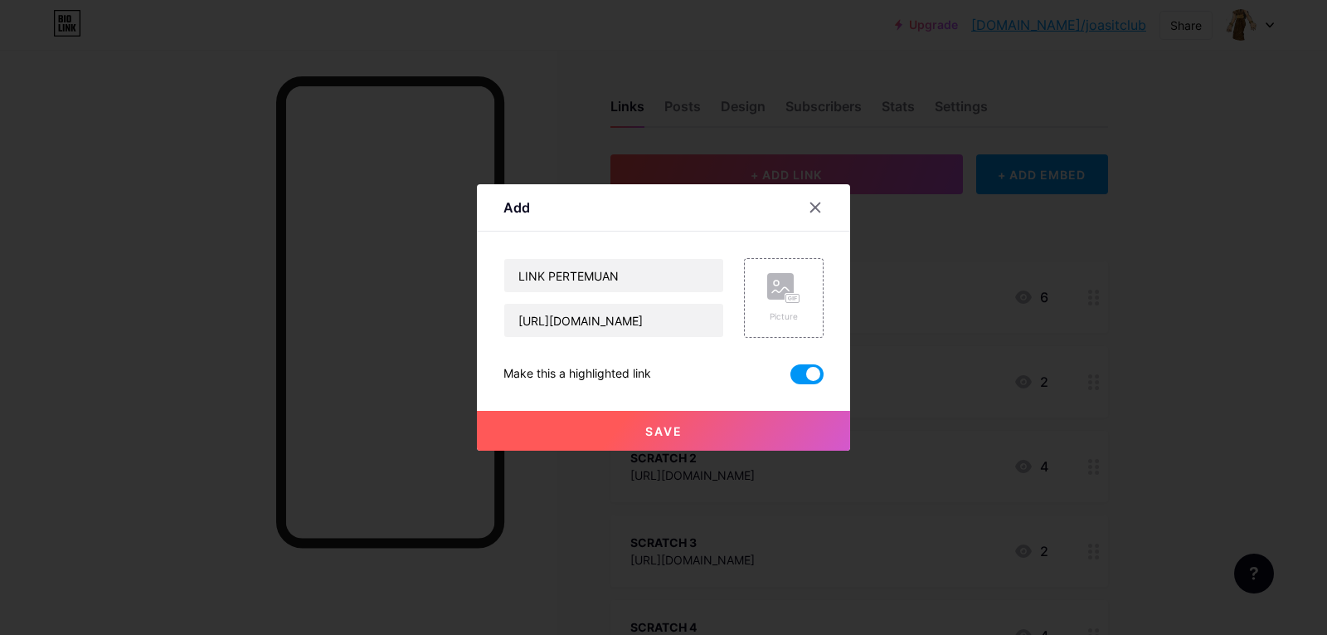
click at [658, 428] on span "Save" at bounding box center [663, 431] width 37 height 14
